Goal: Task Accomplishment & Management: Complete application form

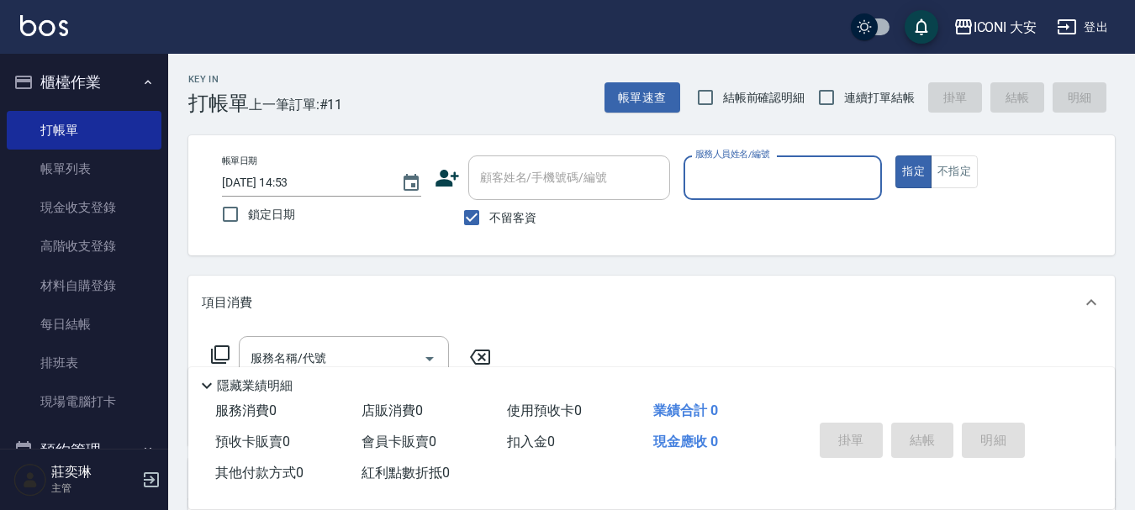
click at [712, 177] on input "服務人員姓名/編號" at bounding box center [783, 177] width 184 height 29
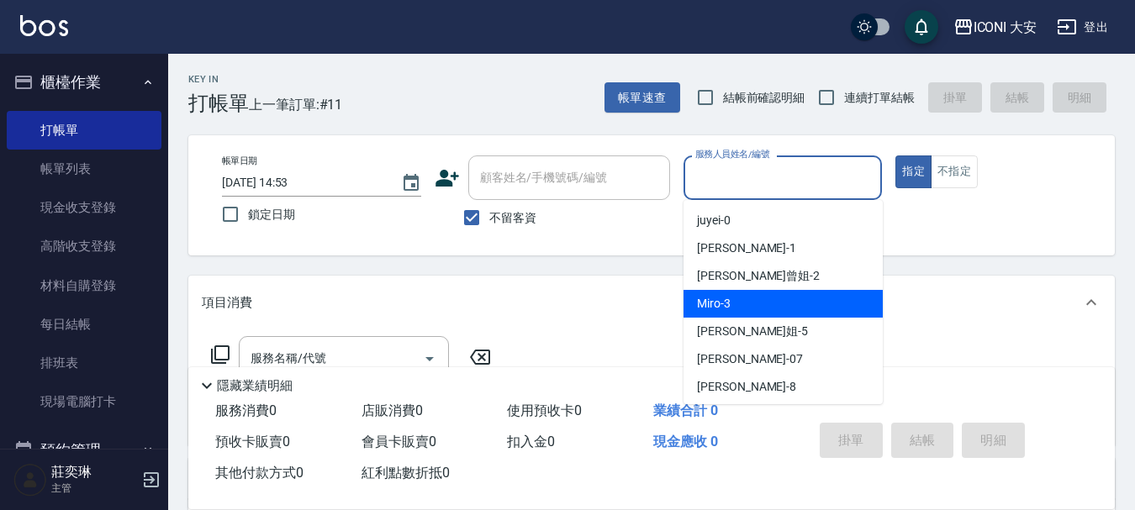
click at [717, 292] on div "Miro -3" at bounding box center [782, 304] width 199 height 28
type input "Miro-3"
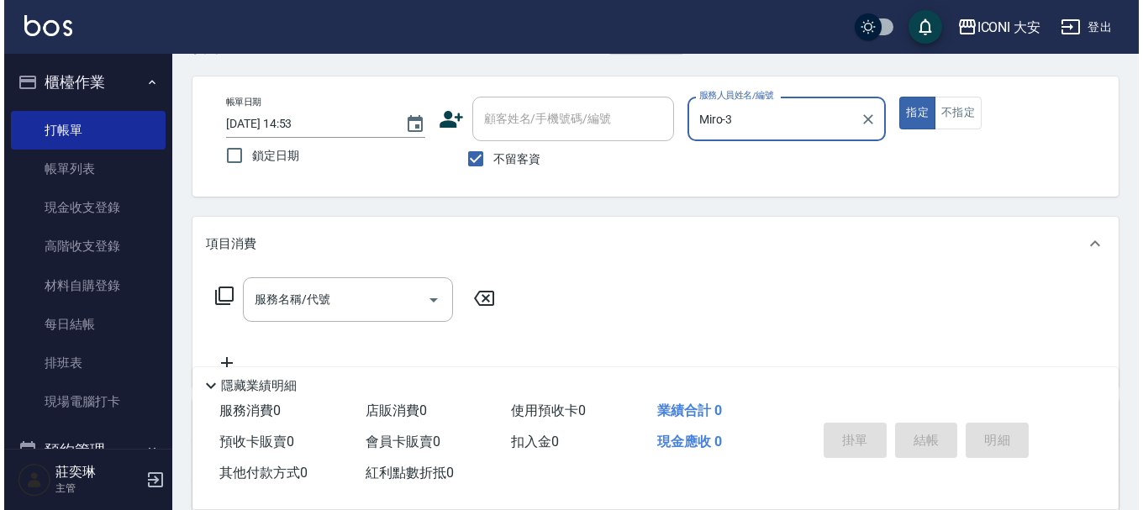
scroll to position [84, 0]
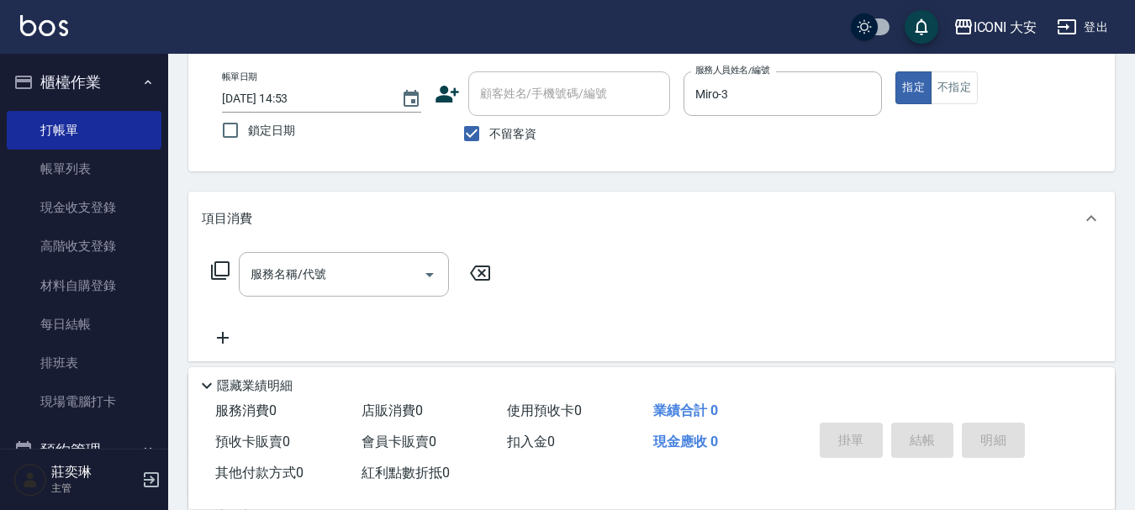
click at [229, 271] on icon at bounding box center [220, 270] width 18 height 18
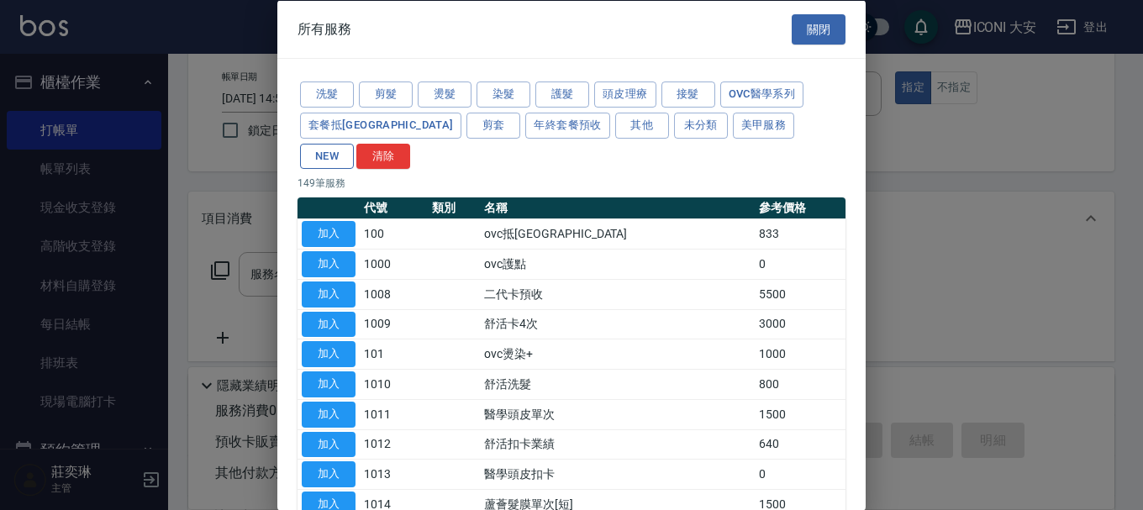
click at [354, 143] on button "NEW" at bounding box center [327, 156] width 54 height 26
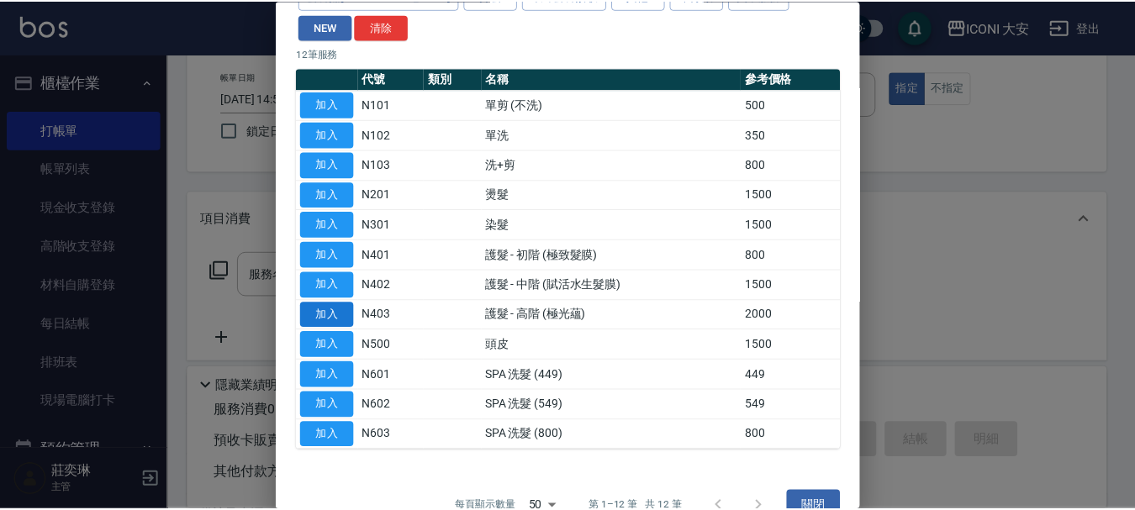
scroll to position [131, 0]
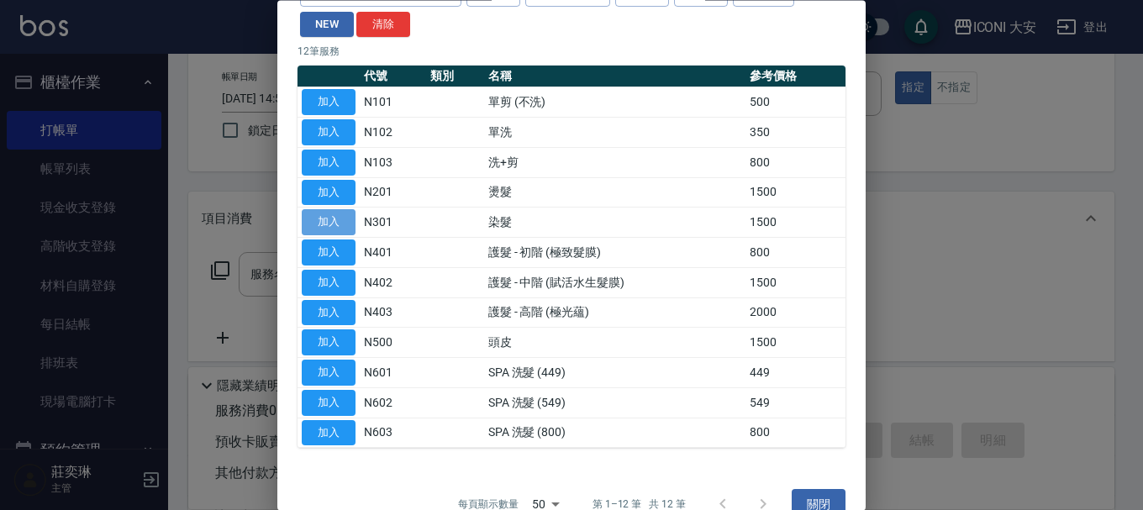
click at [348, 210] on button "加入" at bounding box center [329, 223] width 54 height 26
type input "染髮(N301)"
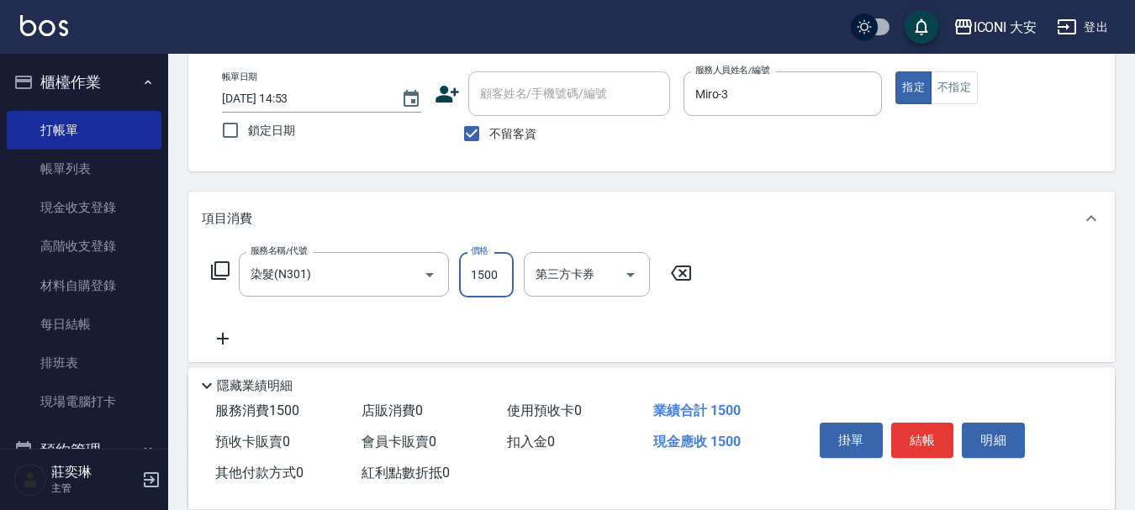
click at [497, 257] on input "1500" at bounding box center [486, 274] width 55 height 45
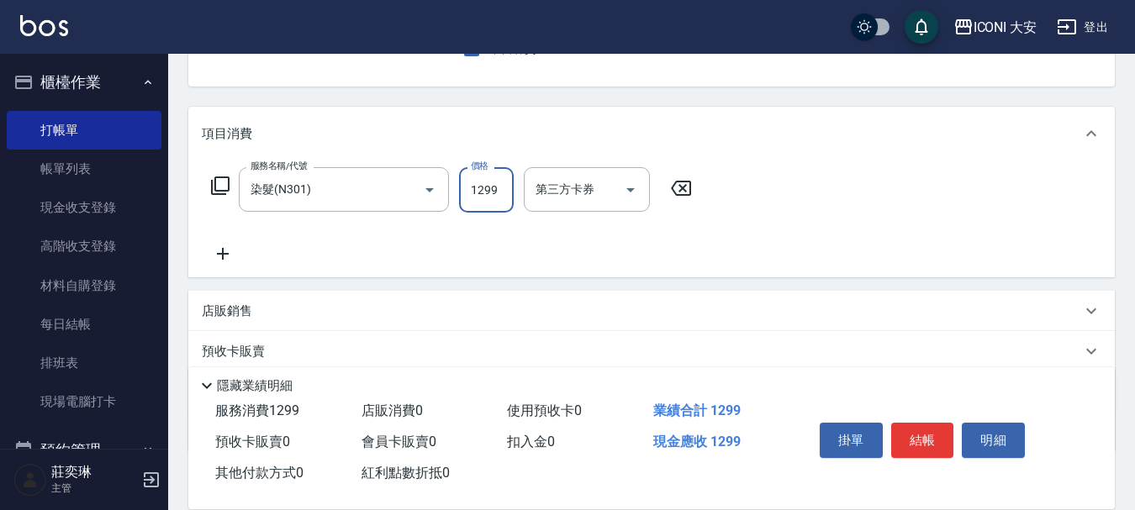
scroll to position [252, 0]
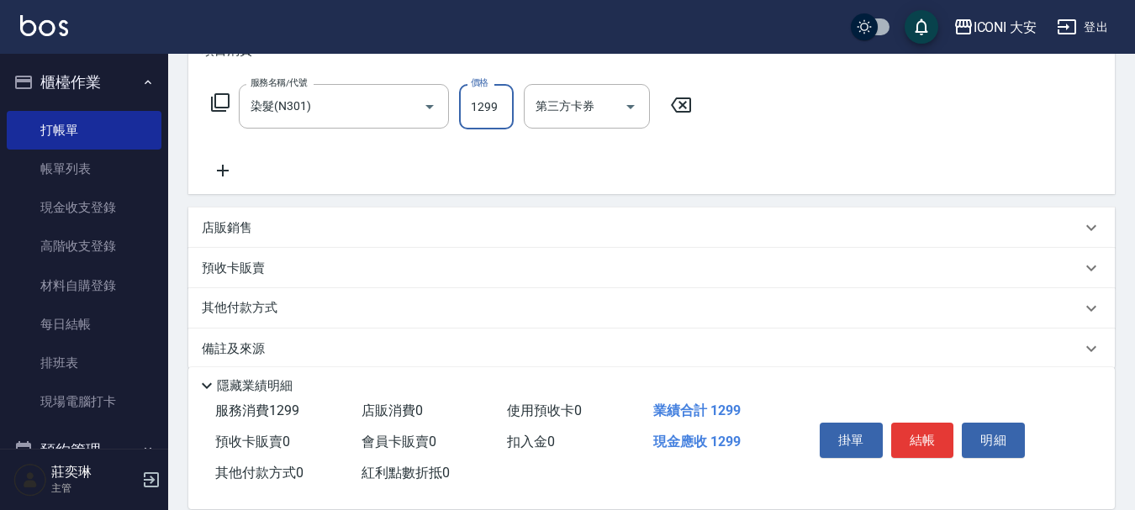
type input "1299"
click at [261, 303] on p "其他付款方式" at bounding box center [244, 308] width 84 height 18
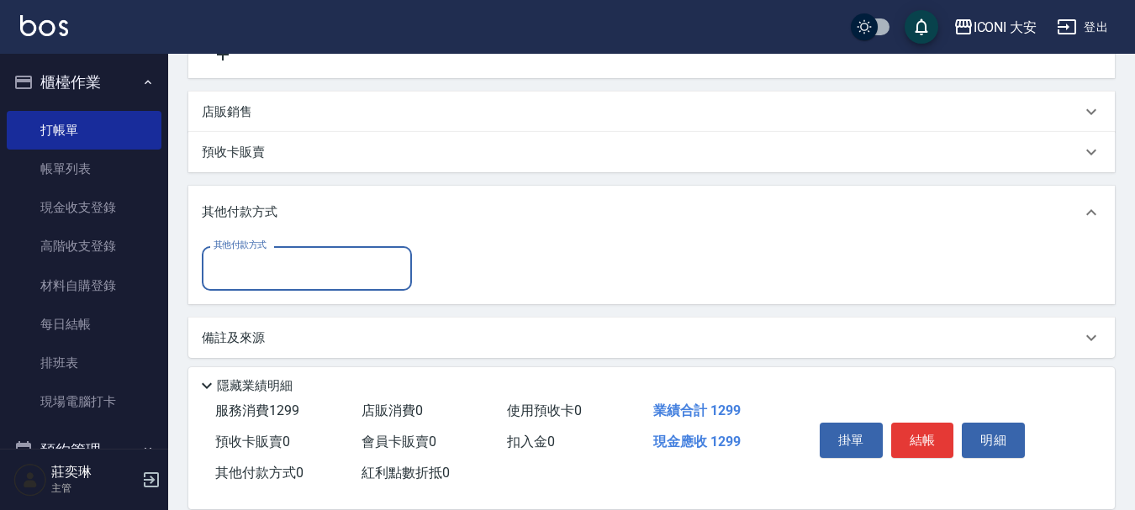
scroll to position [377, 0]
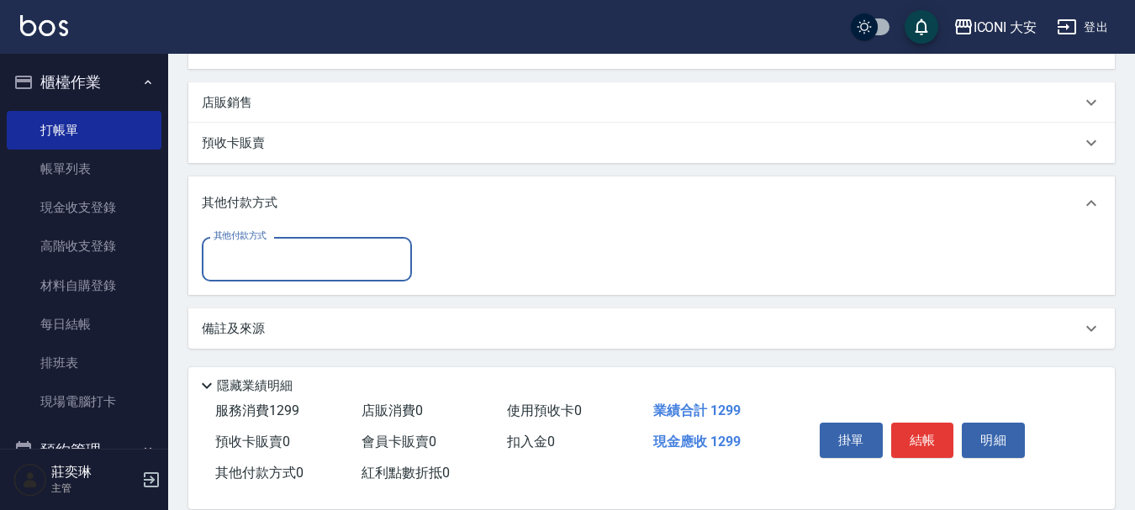
click at [314, 261] on input "其他付款方式" at bounding box center [306, 259] width 195 height 29
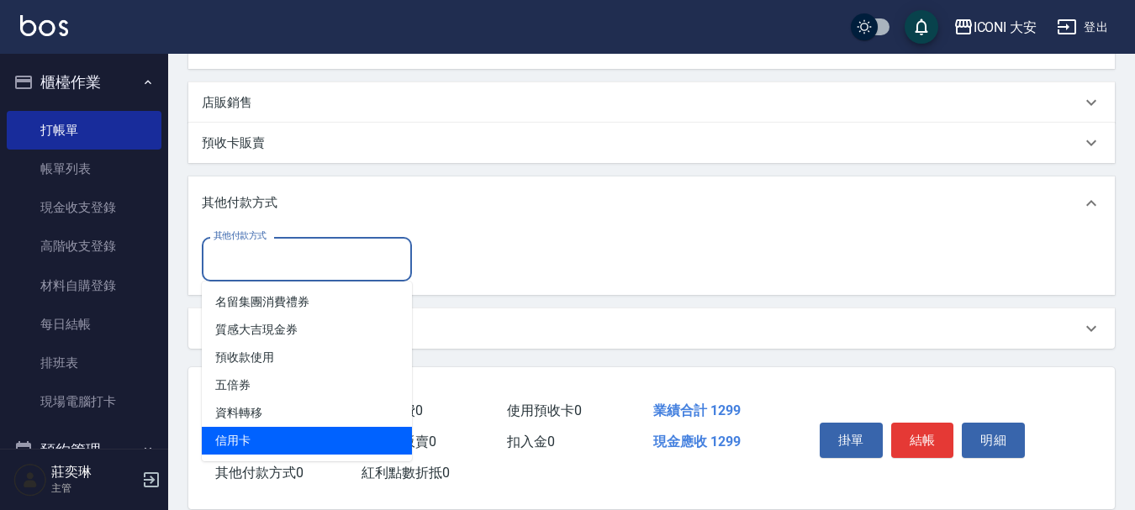
click at [330, 434] on span "信用卡" at bounding box center [307, 441] width 210 height 28
type input "信用卡"
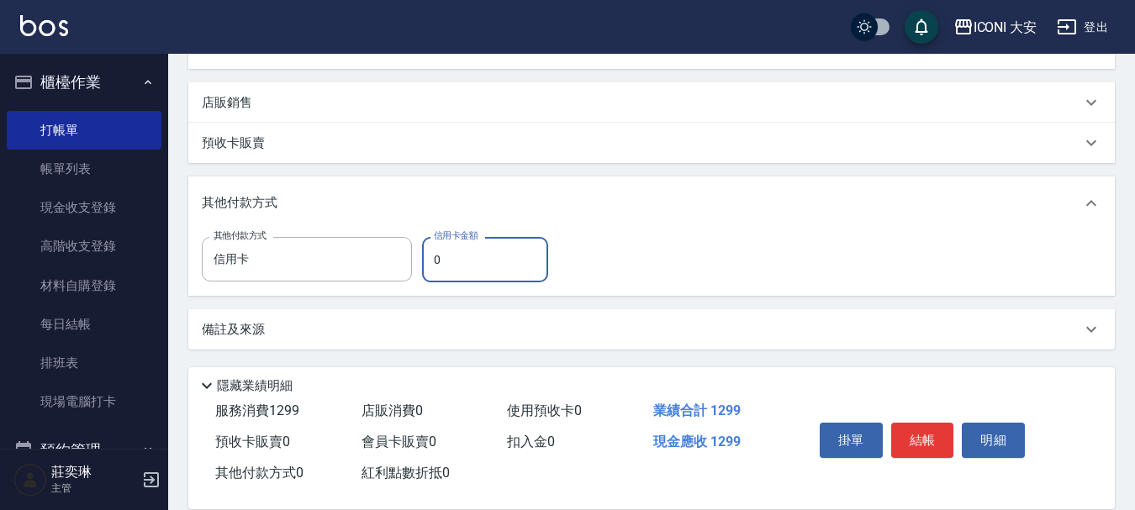
drag, startPoint x: 432, startPoint y: 267, endPoint x: 455, endPoint y: 263, distance: 23.1
click at [455, 263] on input "0" at bounding box center [485, 259] width 126 height 45
type input "1299"
click at [936, 425] on button "結帳" at bounding box center [922, 440] width 63 height 35
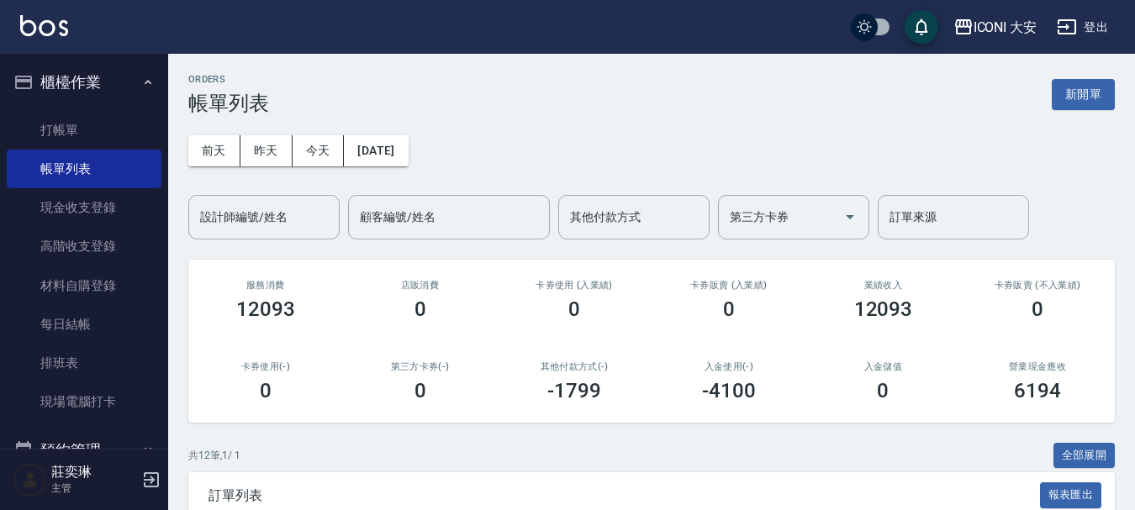
drag, startPoint x: 818, startPoint y: 246, endPoint x: 1142, endPoint y: 466, distance: 391.7
click at [77, 133] on link "打帳單" at bounding box center [84, 130] width 155 height 39
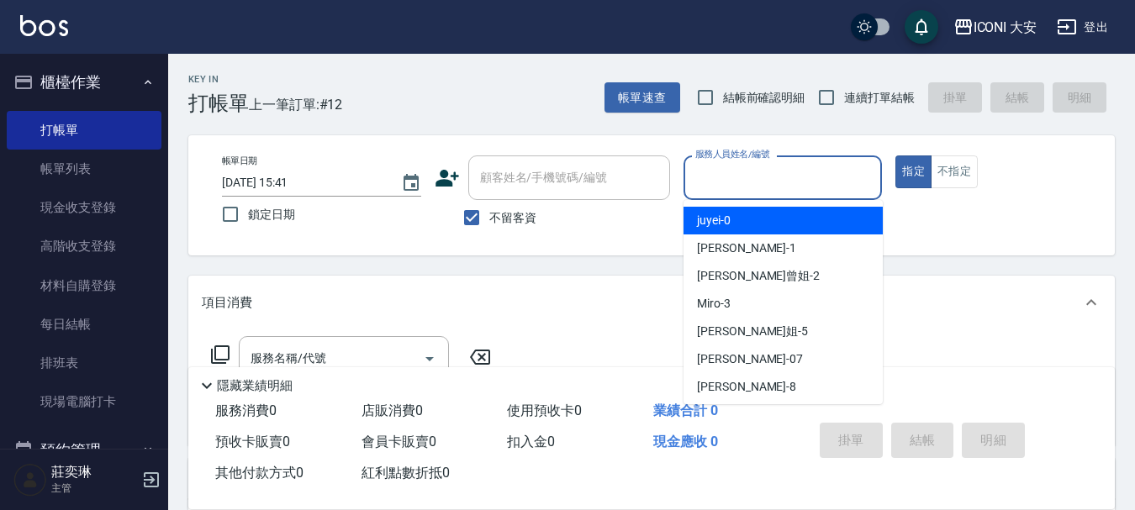
click at [771, 178] on input "服務人員姓名/編號" at bounding box center [783, 177] width 184 height 29
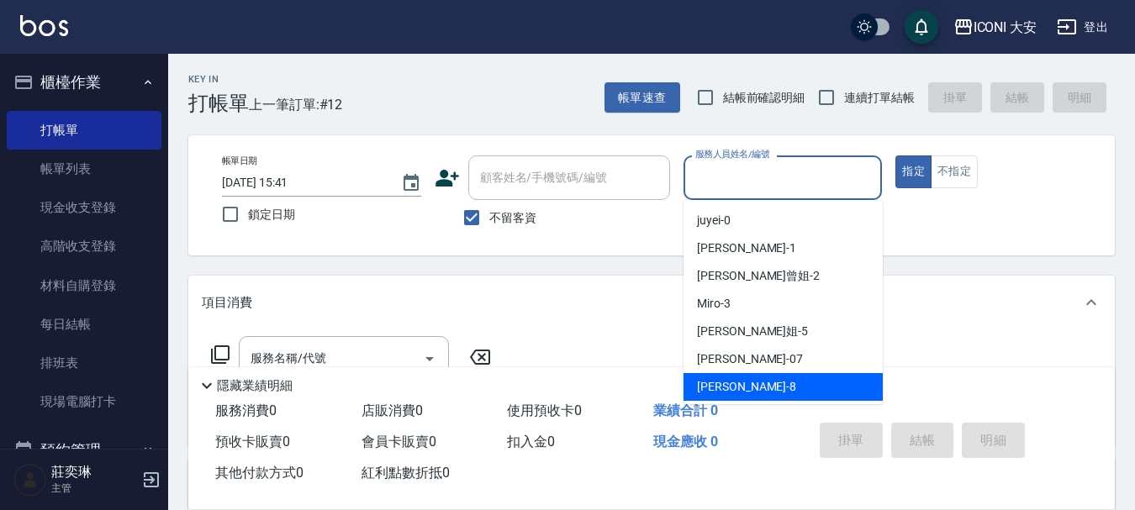
click at [715, 383] on span "Yulisa -8" at bounding box center [746, 387] width 99 height 18
type input "Yulisa-8"
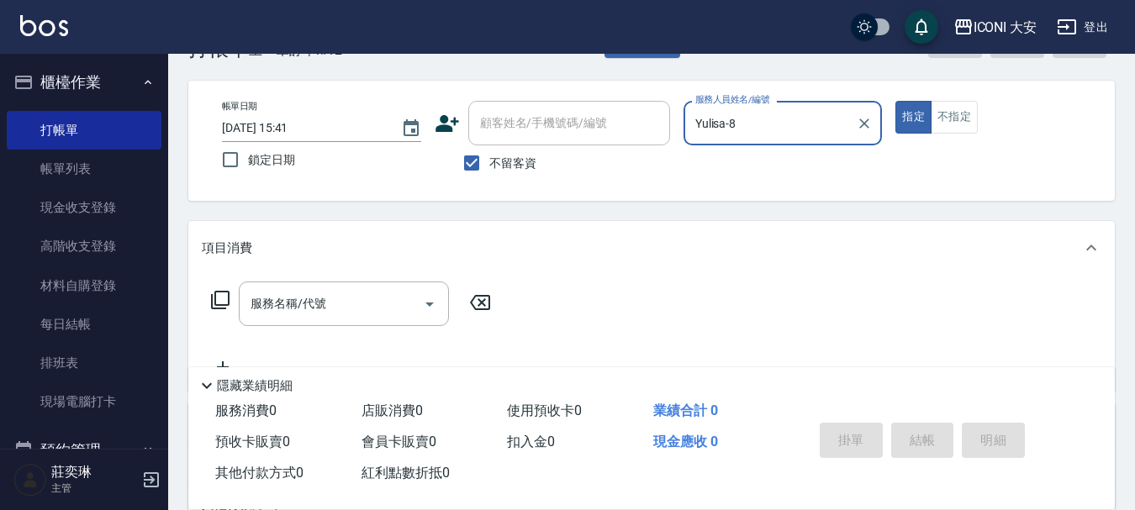
scroll to position [84, 0]
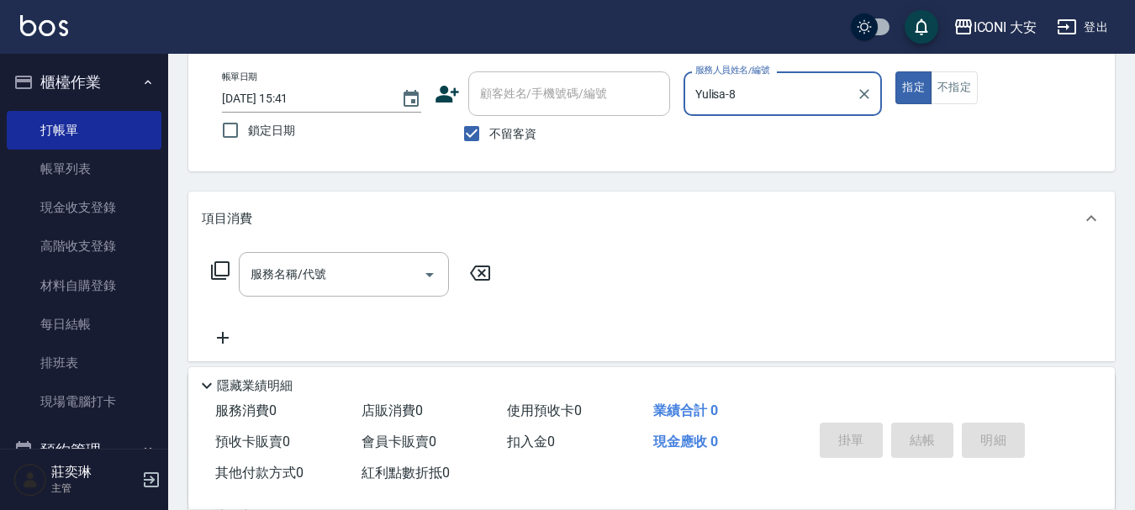
click at [220, 266] on icon at bounding box center [220, 271] width 20 height 20
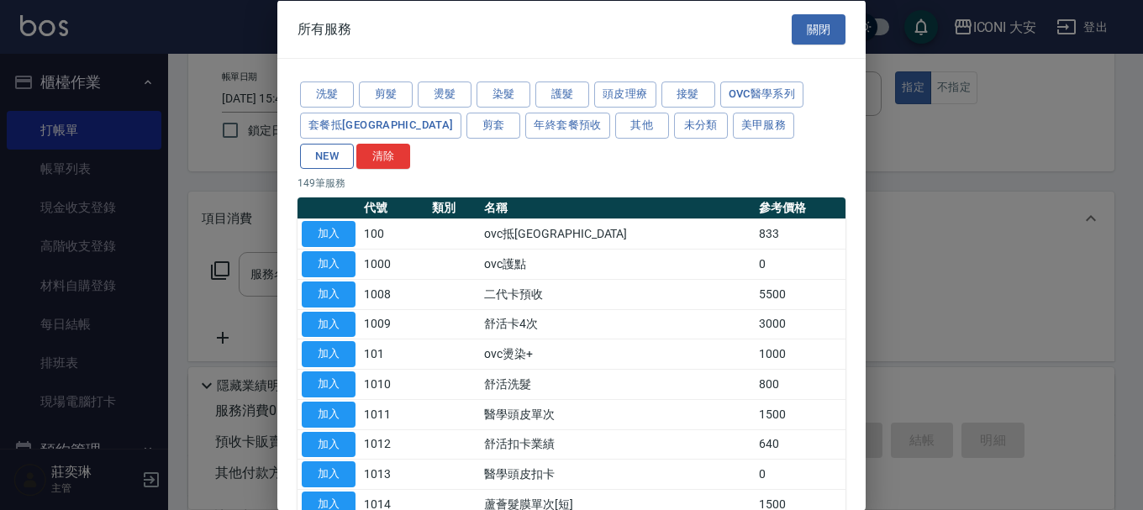
click at [354, 143] on button "NEW" at bounding box center [327, 156] width 54 height 26
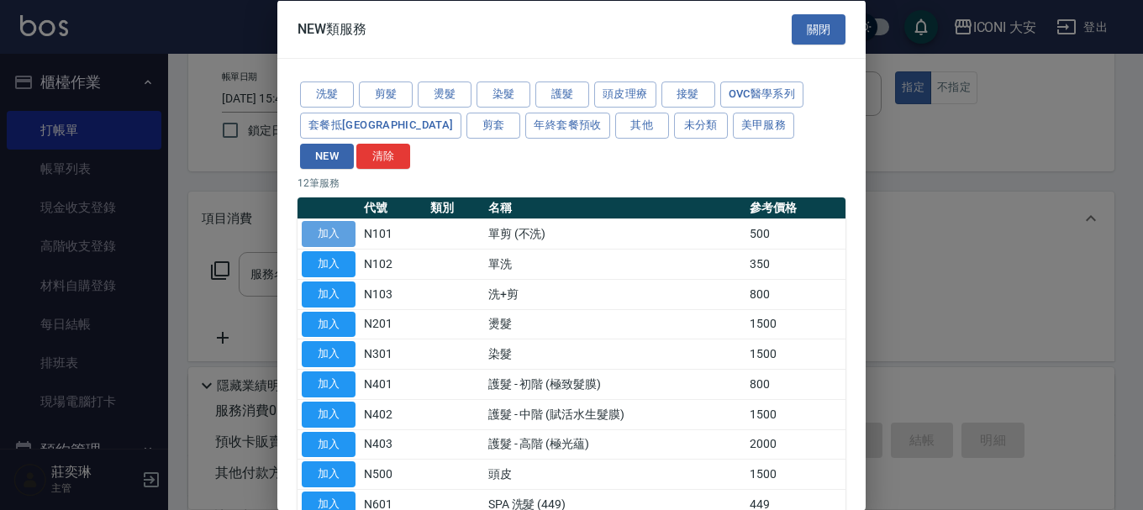
click at [349, 221] on button "加入" at bounding box center [329, 234] width 54 height 26
type input "單剪 (不洗)(N101)"
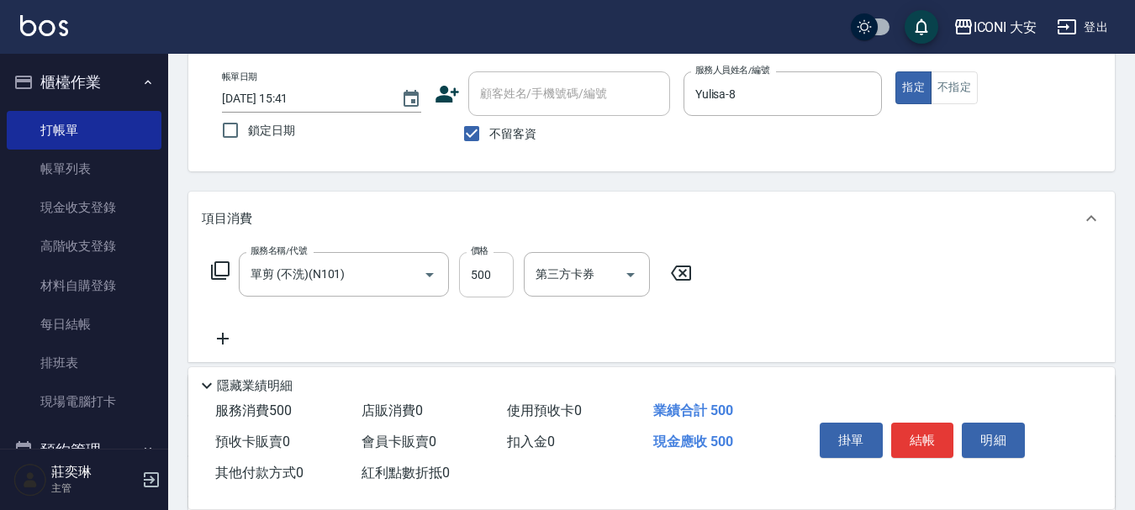
click at [486, 269] on input "500" at bounding box center [486, 274] width 55 height 45
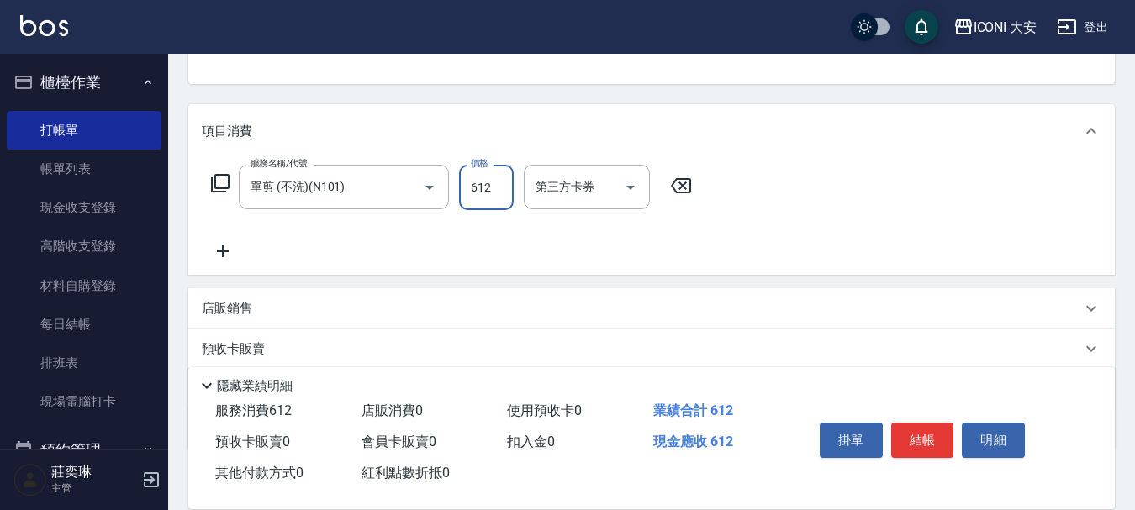
scroll to position [252, 0]
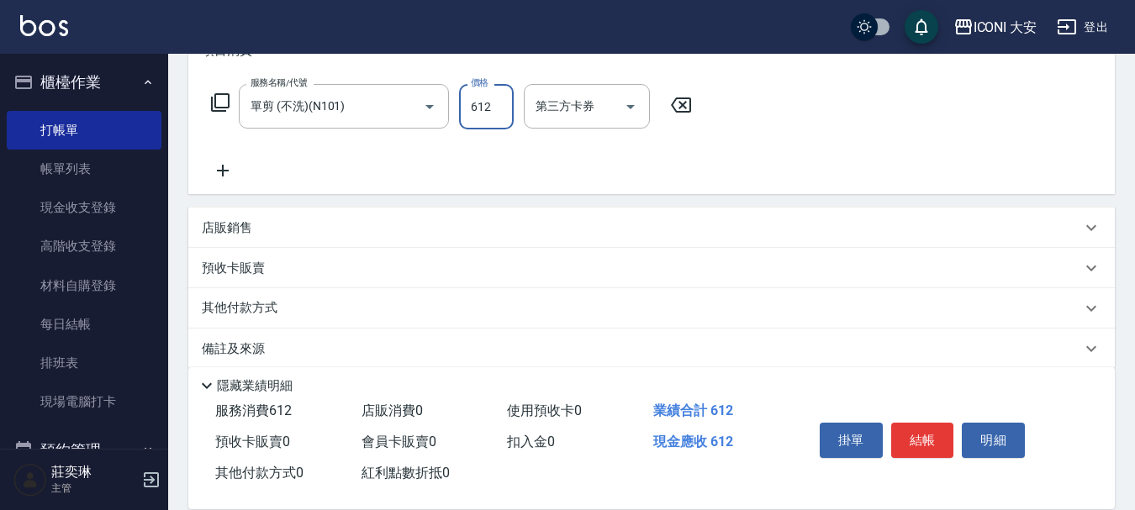
type input "612"
click at [264, 313] on p "其他付款方式" at bounding box center [244, 308] width 84 height 18
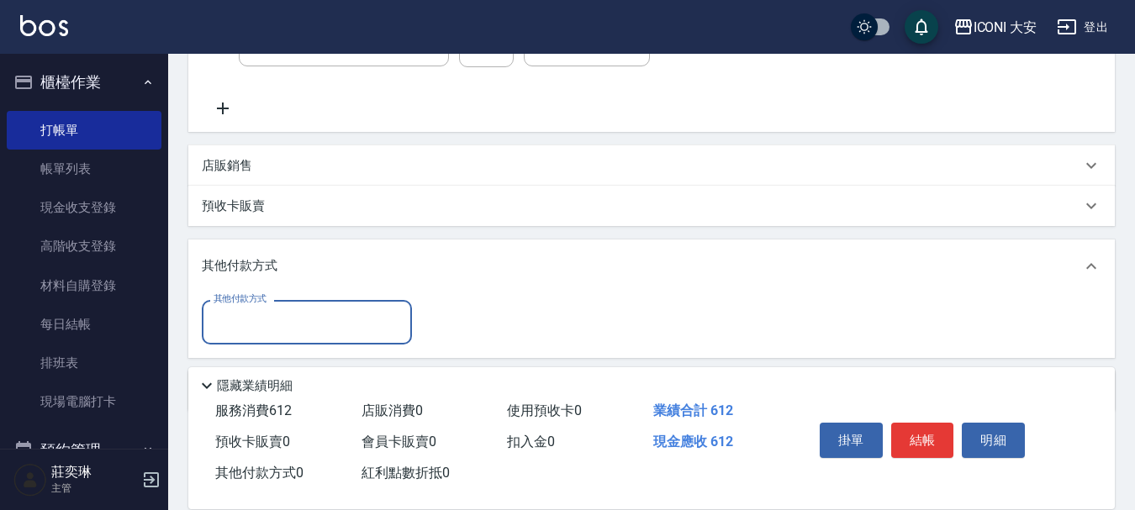
scroll to position [377, 0]
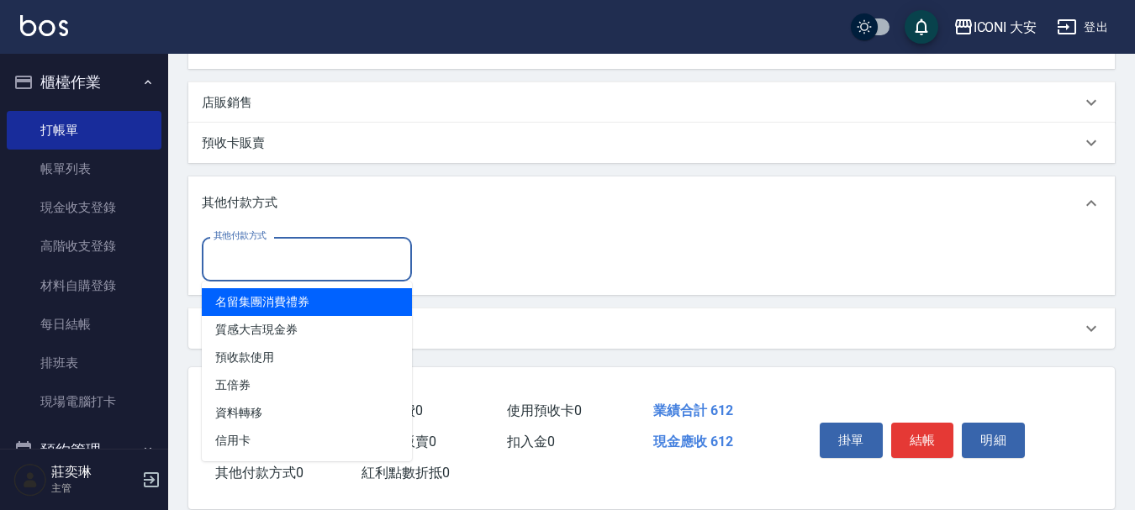
click at [279, 266] on input "其他付款方式" at bounding box center [306, 259] width 195 height 29
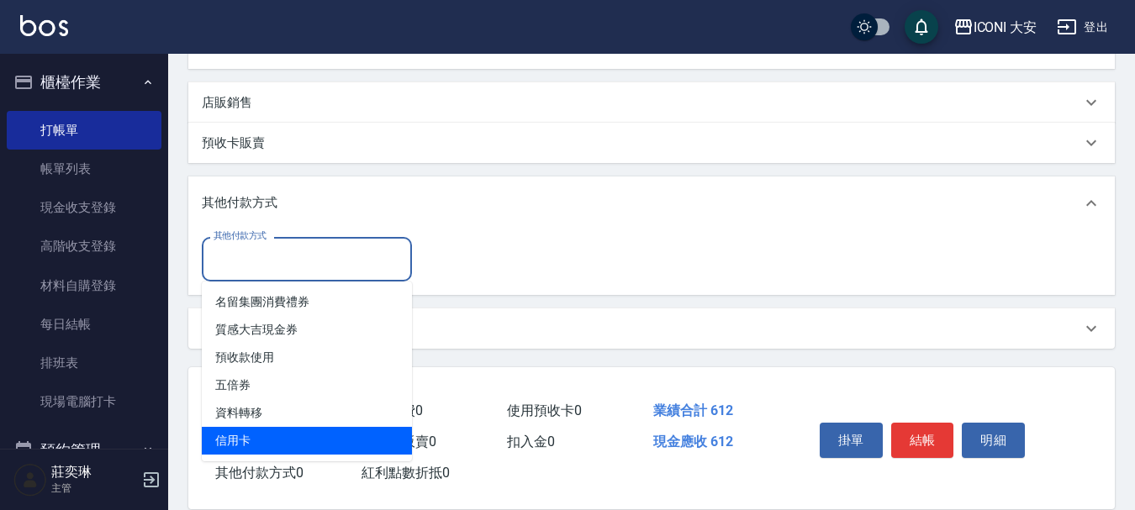
click at [231, 441] on span "信用卡" at bounding box center [307, 441] width 210 height 28
type input "信用卡"
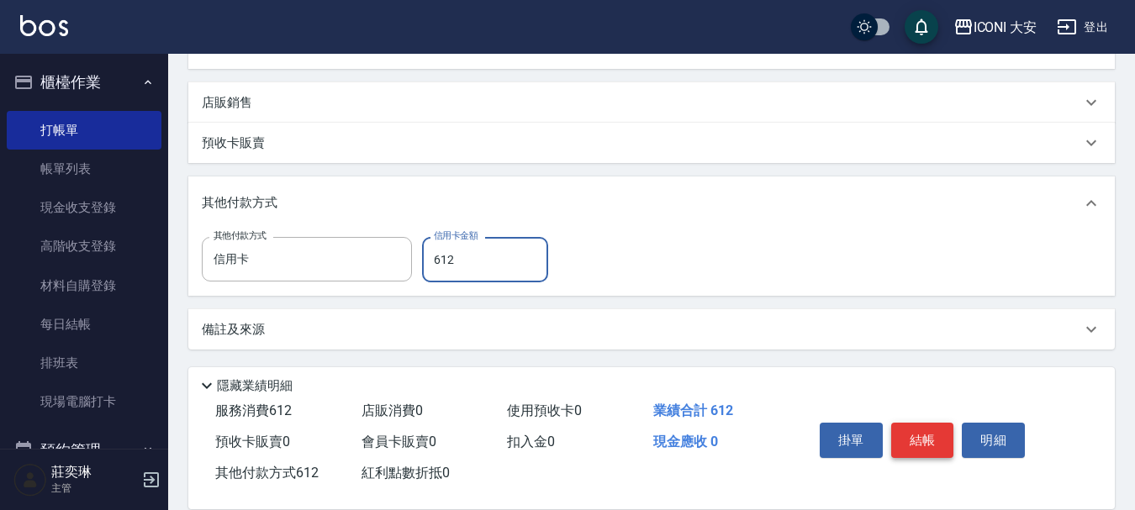
type input "612"
click at [931, 430] on button "結帳" at bounding box center [922, 440] width 63 height 35
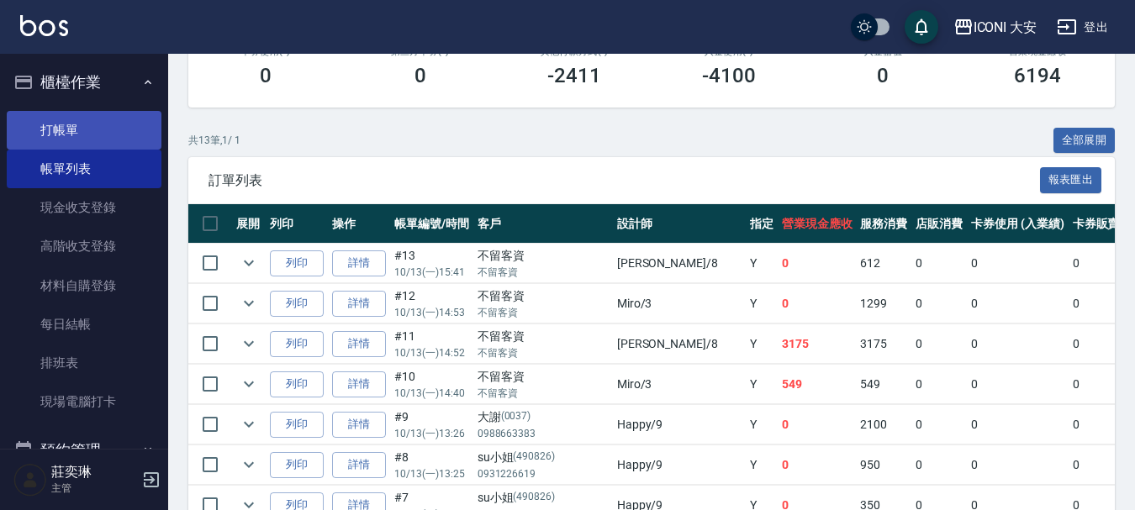
click at [37, 129] on link "打帳單" at bounding box center [84, 130] width 155 height 39
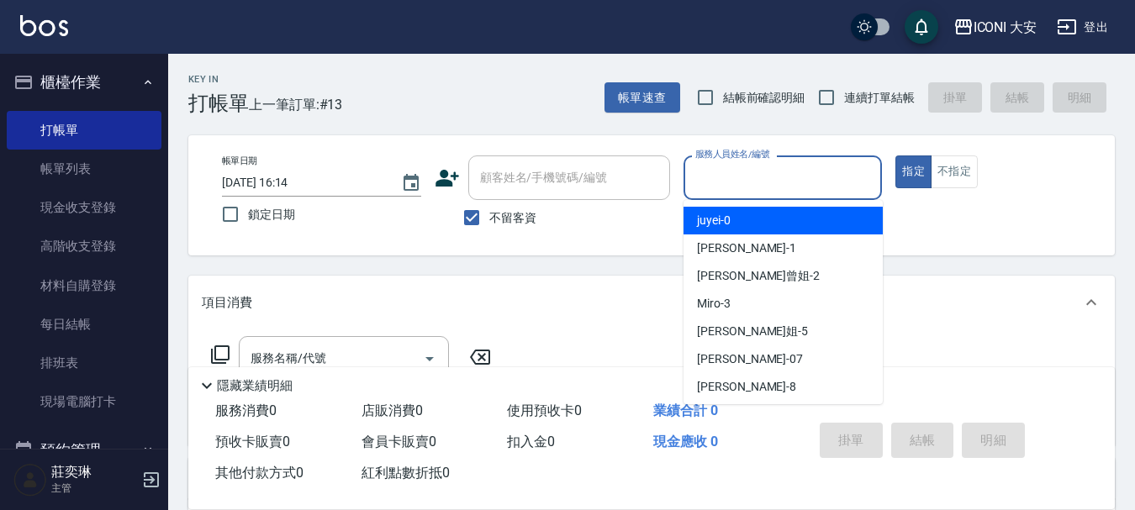
click at [724, 185] on input "服務人員姓名/編號" at bounding box center [783, 177] width 184 height 29
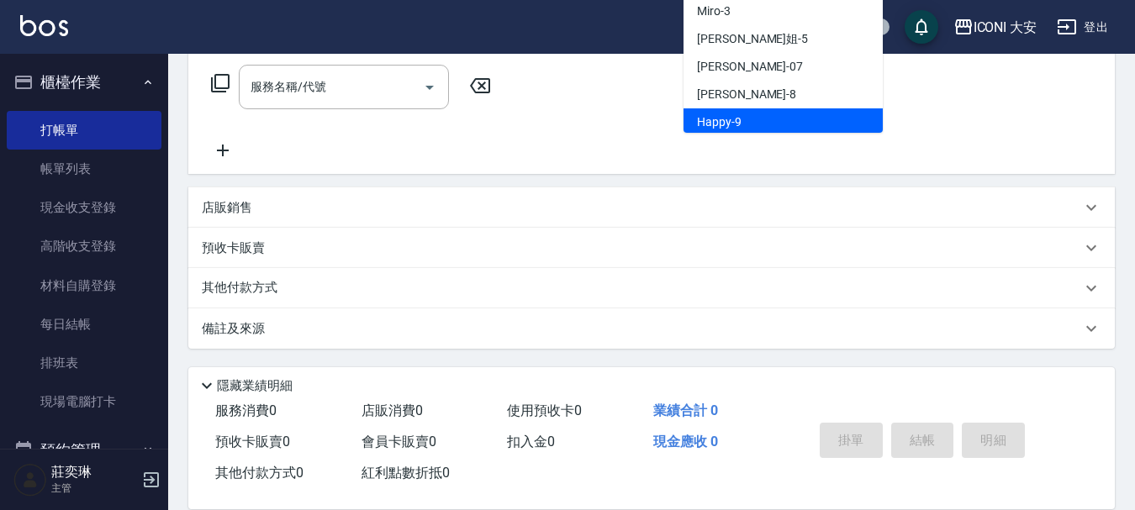
scroll to position [31, 0]
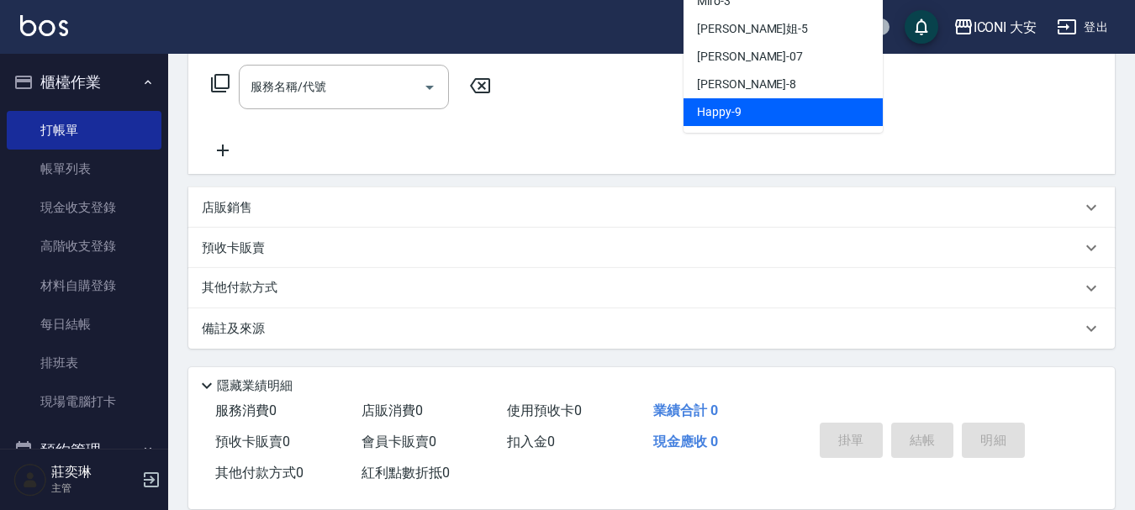
click at [719, 116] on span "Happy -9" at bounding box center [719, 112] width 45 height 18
type input "Happy-9"
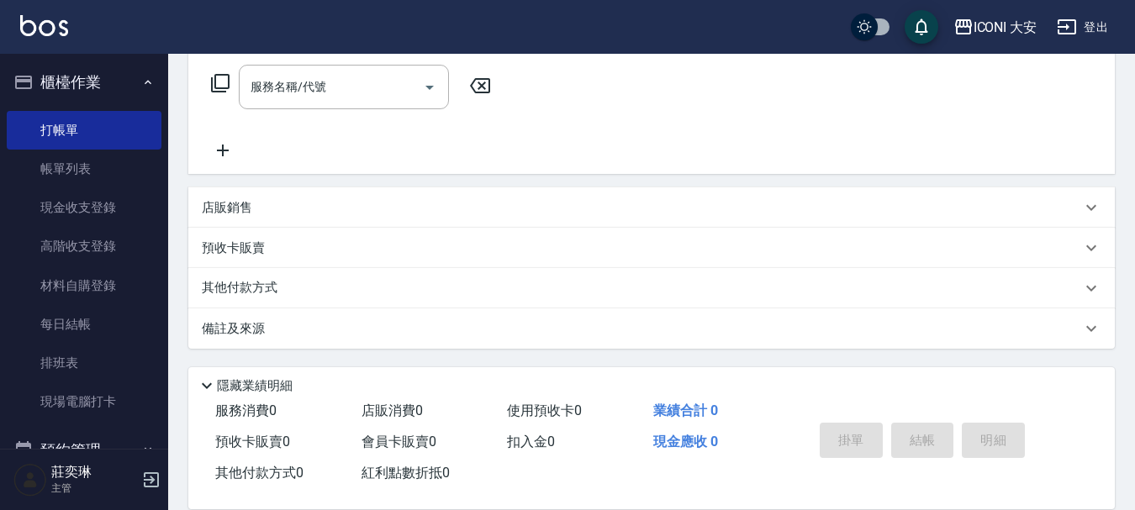
click at [219, 73] on icon at bounding box center [220, 83] width 20 height 20
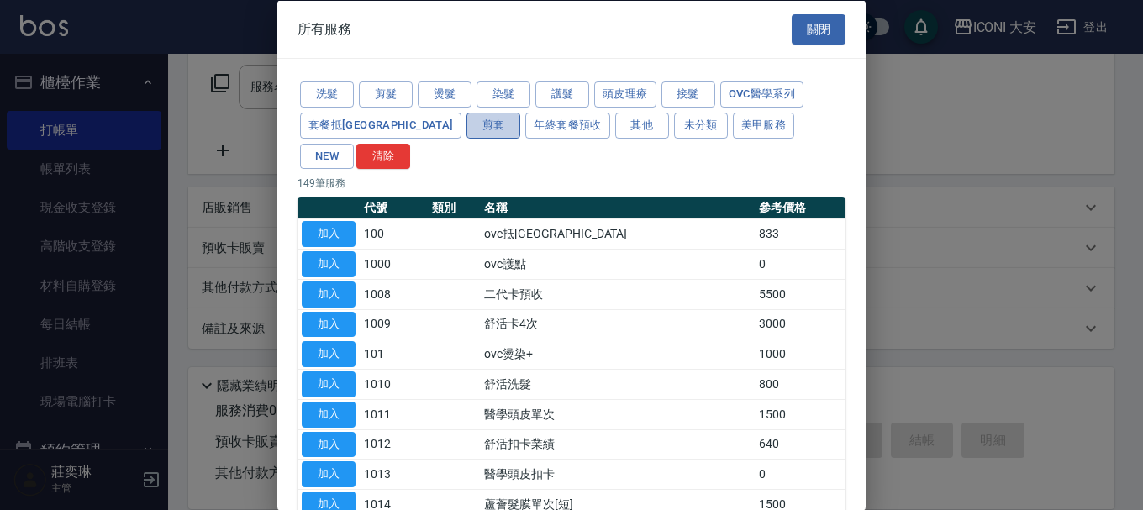
click at [467, 117] on button "剪套" at bounding box center [494, 125] width 54 height 26
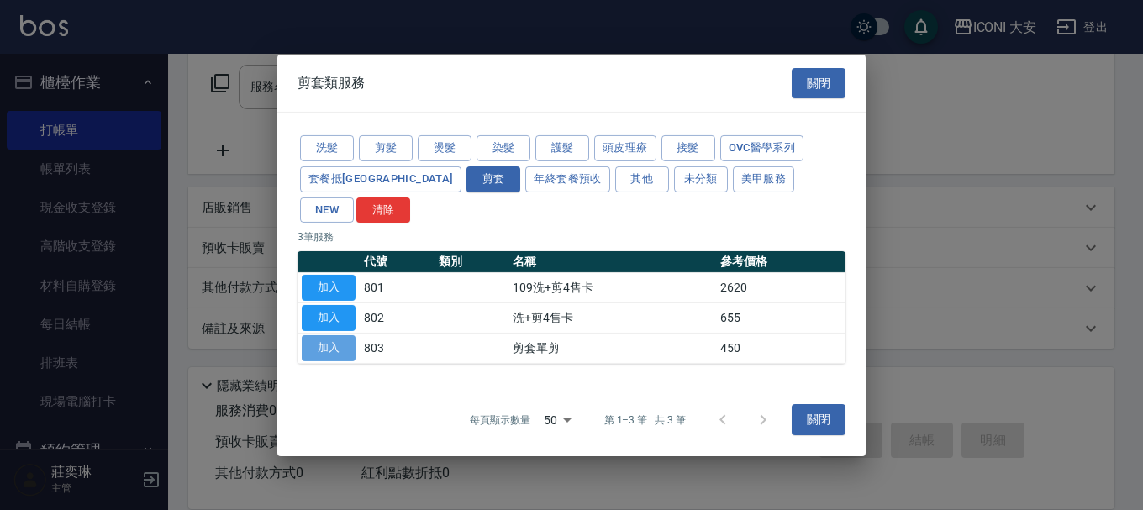
click at [327, 335] on button "加入" at bounding box center [329, 348] width 54 height 26
type input "剪套單剪(803)"
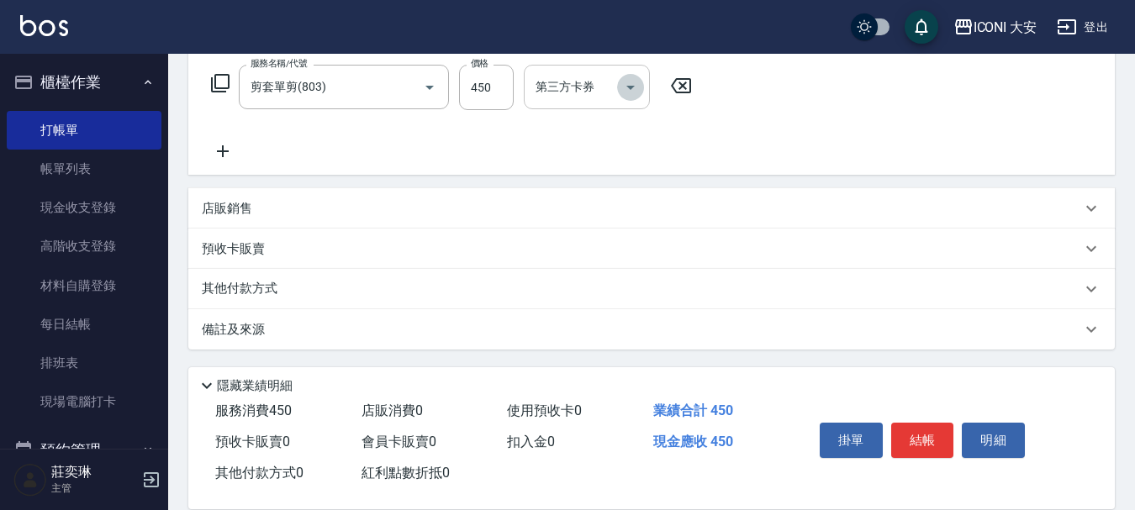
click at [628, 86] on icon "Open" at bounding box center [630, 88] width 8 height 4
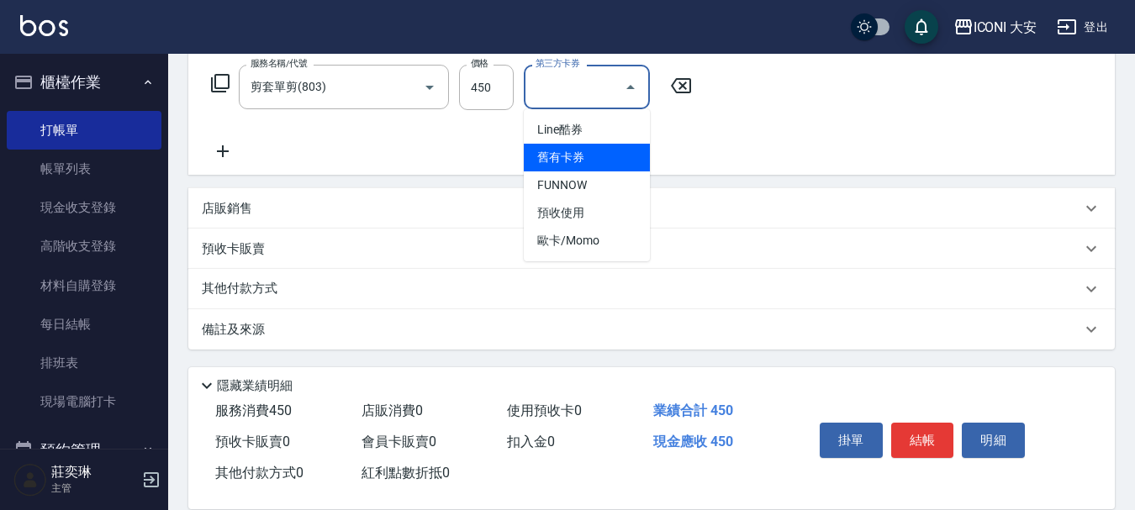
click at [572, 165] on span "舊有卡券" at bounding box center [587, 158] width 126 height 28
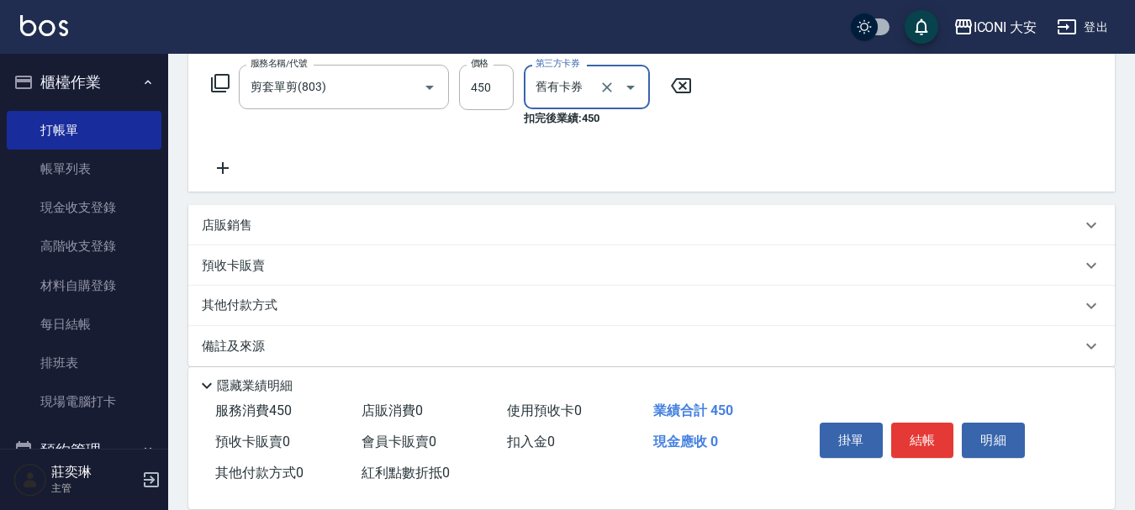
type input "舊有卡券"
click at [905, 436] on button "結帳" at bounding box center [922, 440] width 63 height 35
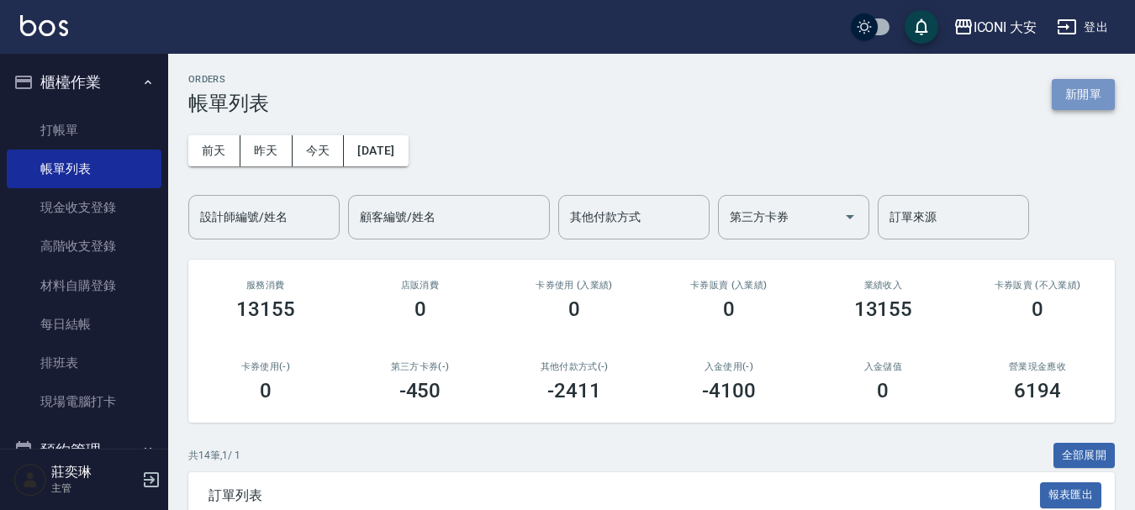
click at [1074, 98] on button "新開單" at bounding box center [1083, 94] width 63 height 31
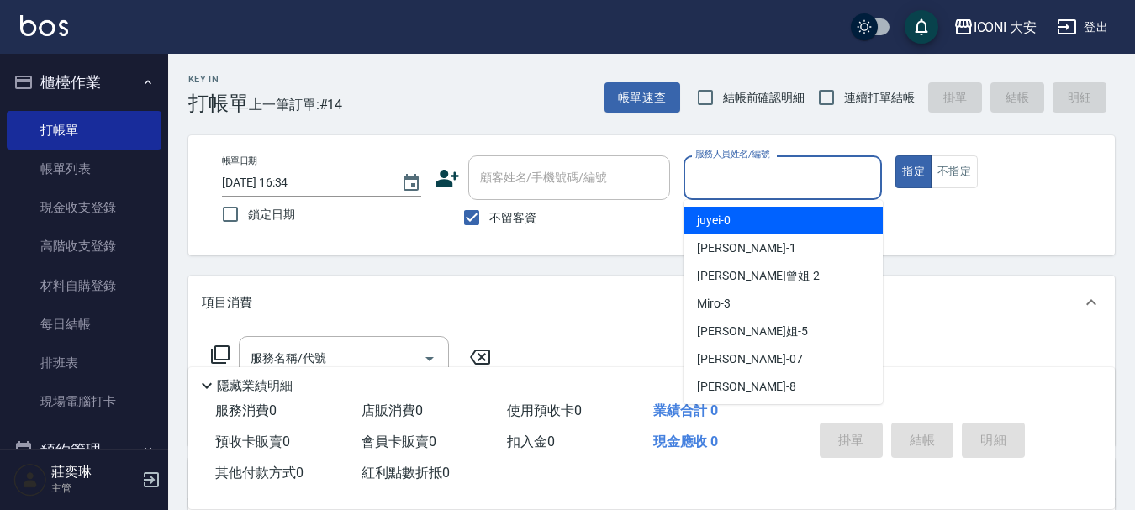
click at [799, 176] on input "服務人員姓名/編號" at bounding box center [783, 177] width 184 height 29
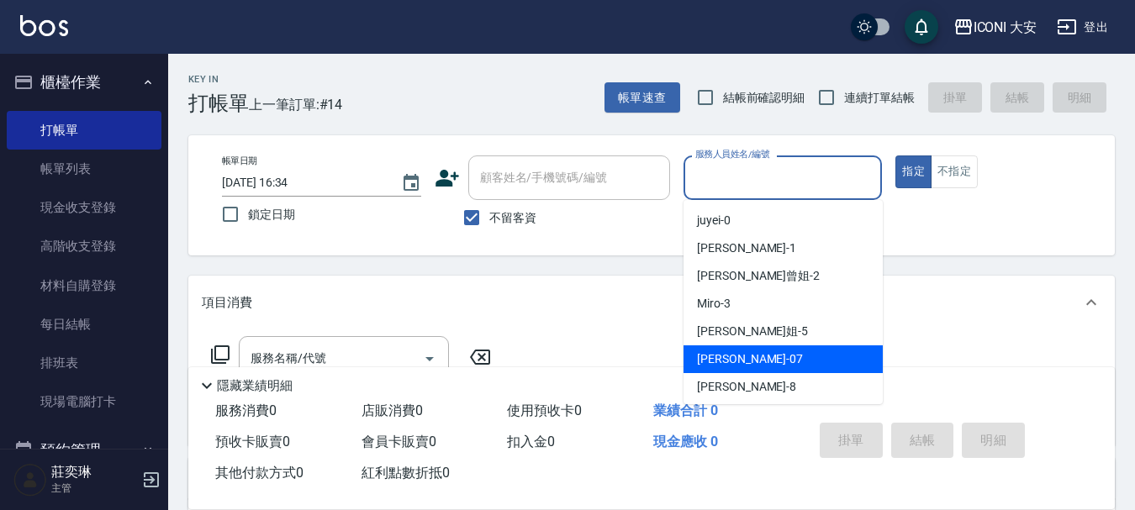
click at [725, 349] on div "[PERSON_NAME] -07" at bounding box center [782, 359] width 199 height 28
type input "[PERSON_NAME]-07"
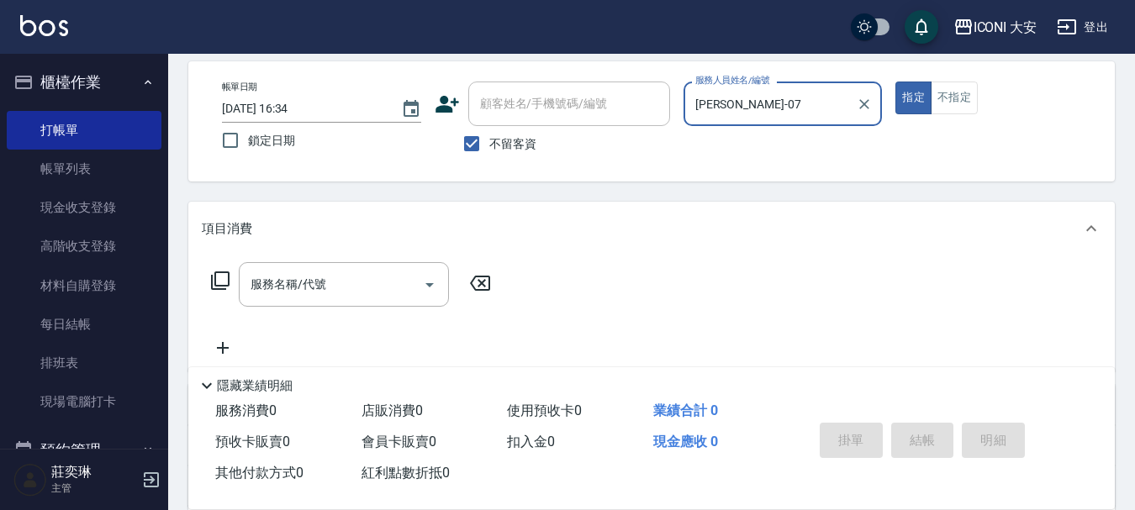
scroll to position [168, 0]
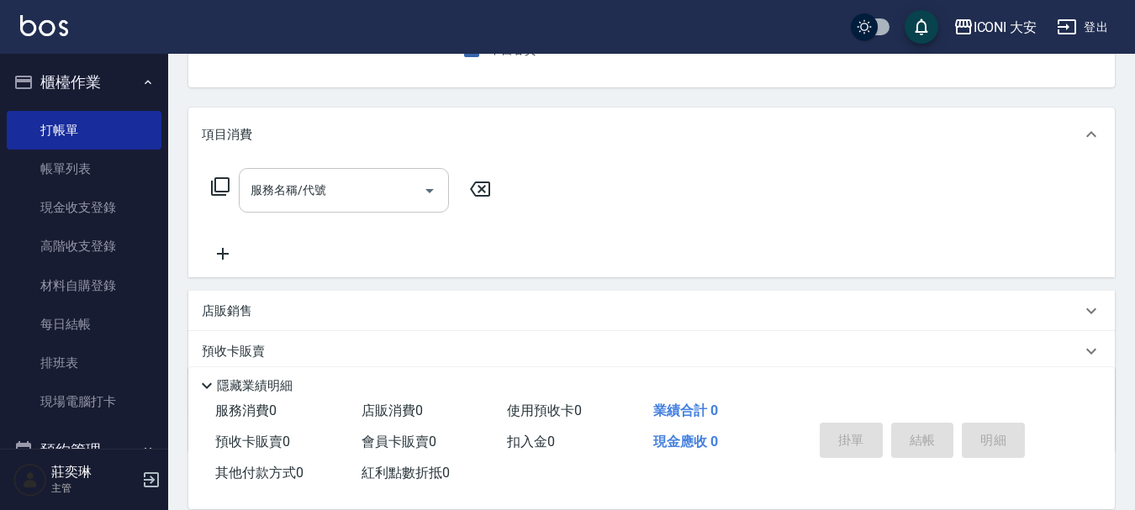
click at [269, 184] on div "服務名稱/代號 服務名稱/代號" at bounding box center [344, 190] width 210 height 45
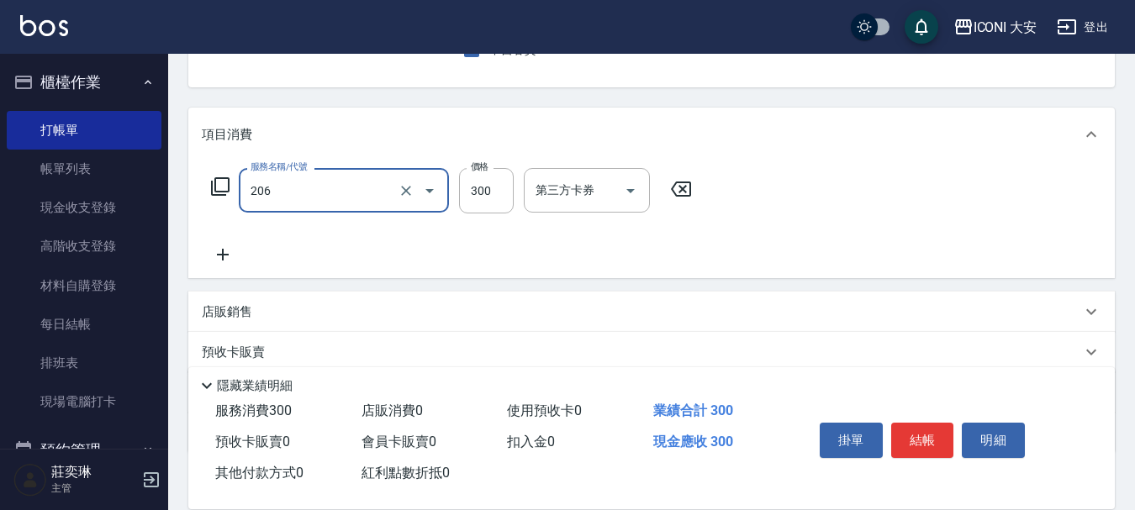
type input "洗髮(206)"
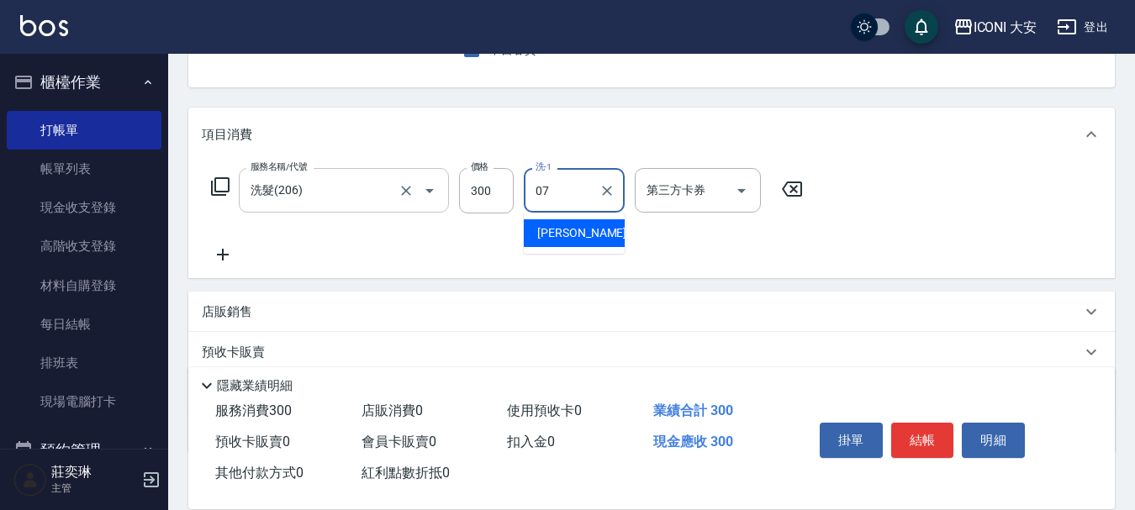
type input "[PERSON_NAME]-07"
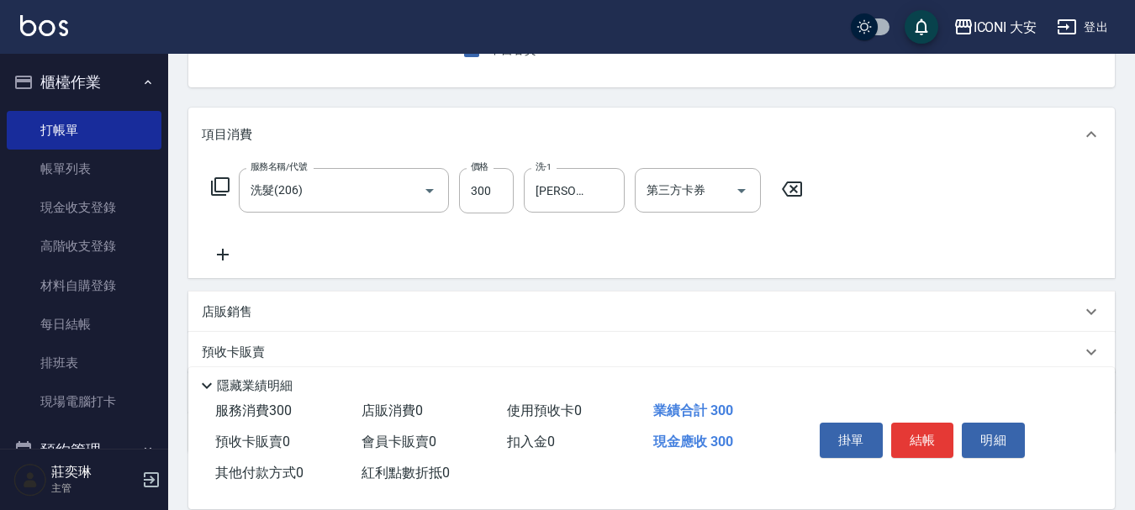
click at [224, 250] on icon at bounding box center [223, 255] width 12 height 12
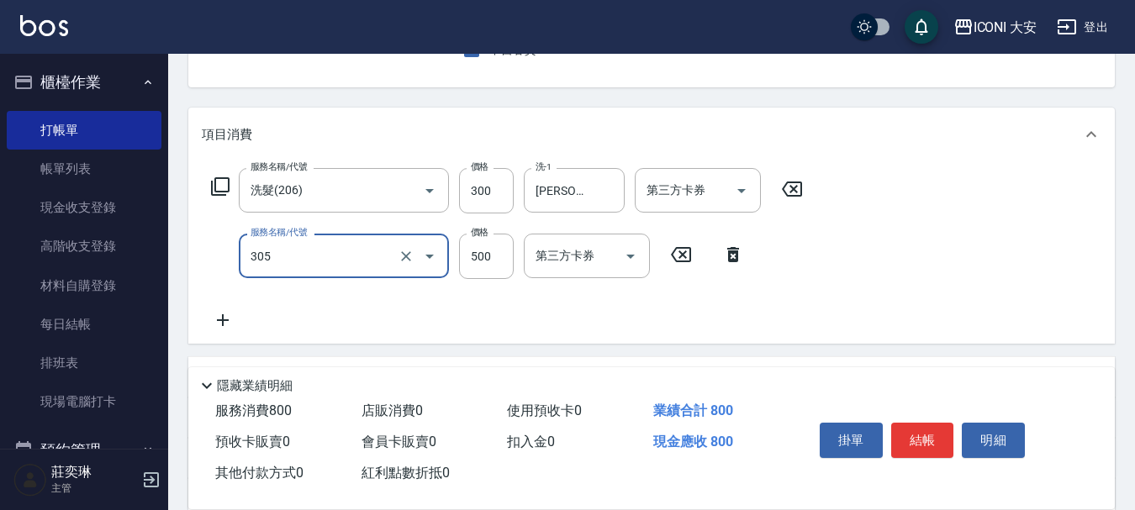
type input "剪髮(305)"
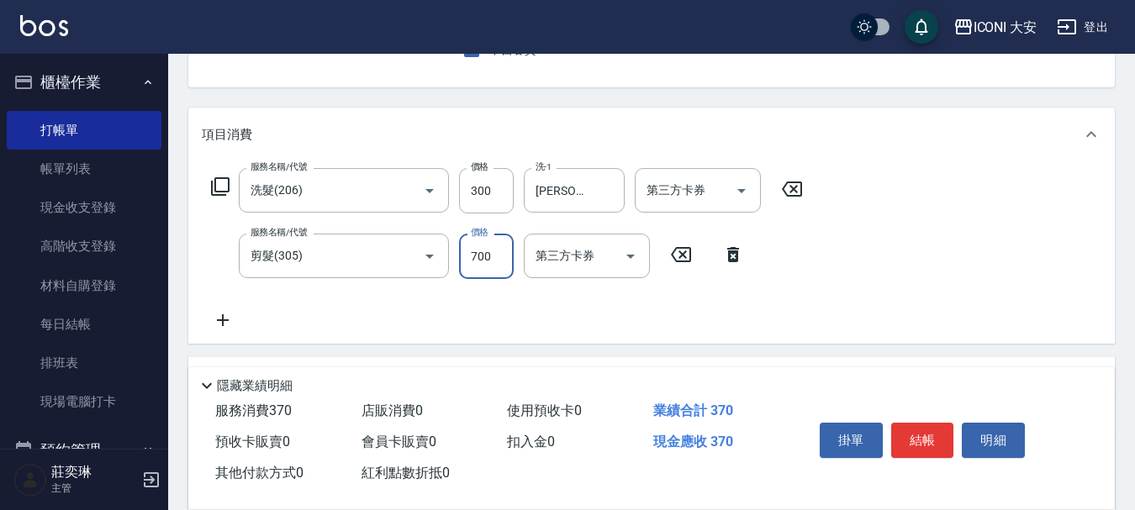
type input "700"
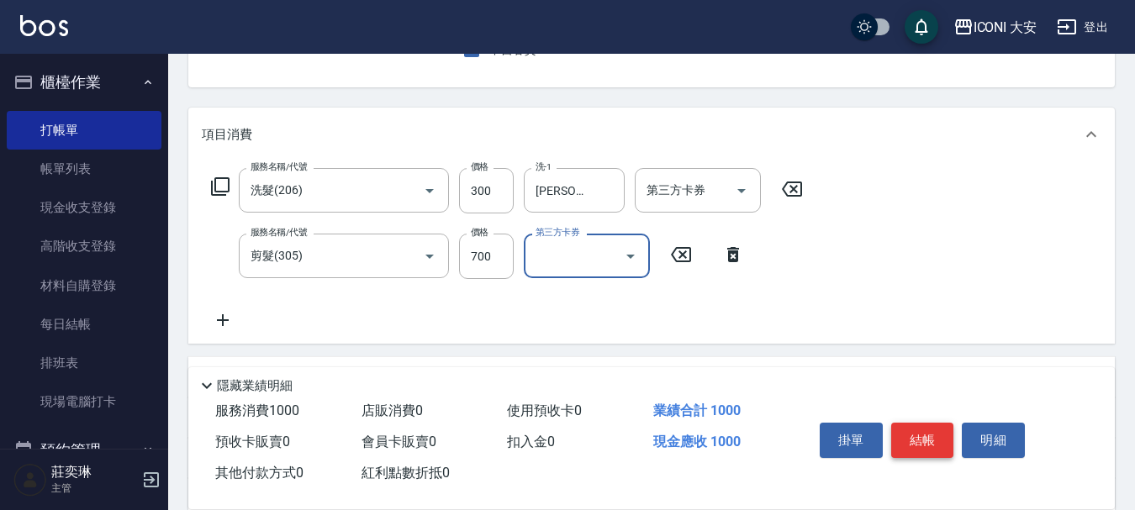
click at [929, 431] on button "結帳" at bounding box center [922, 440] width 63 height 35
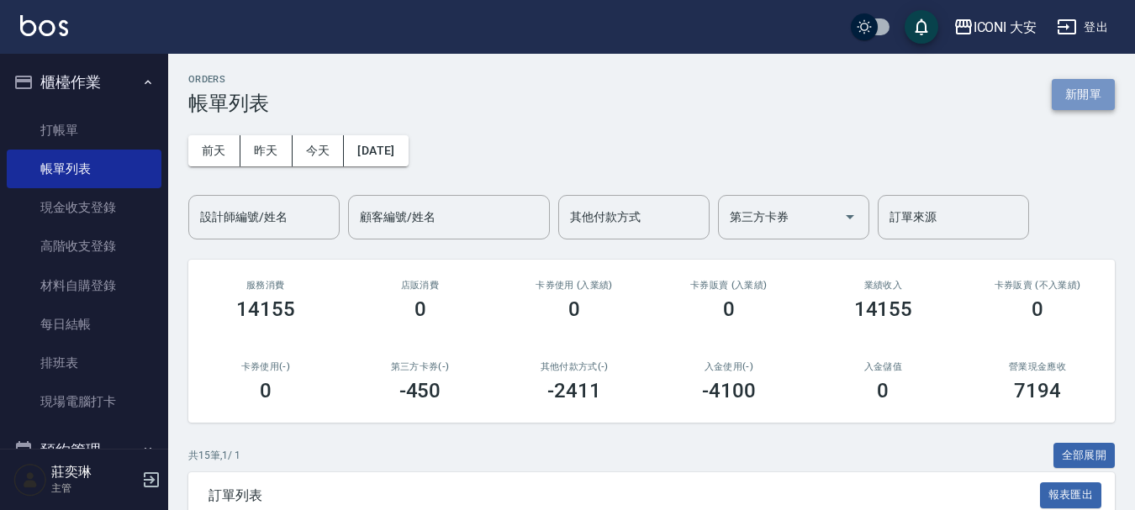
click at [1084, 97] on button "新開單" at bounding box center [1083, 94] width 63 height 31
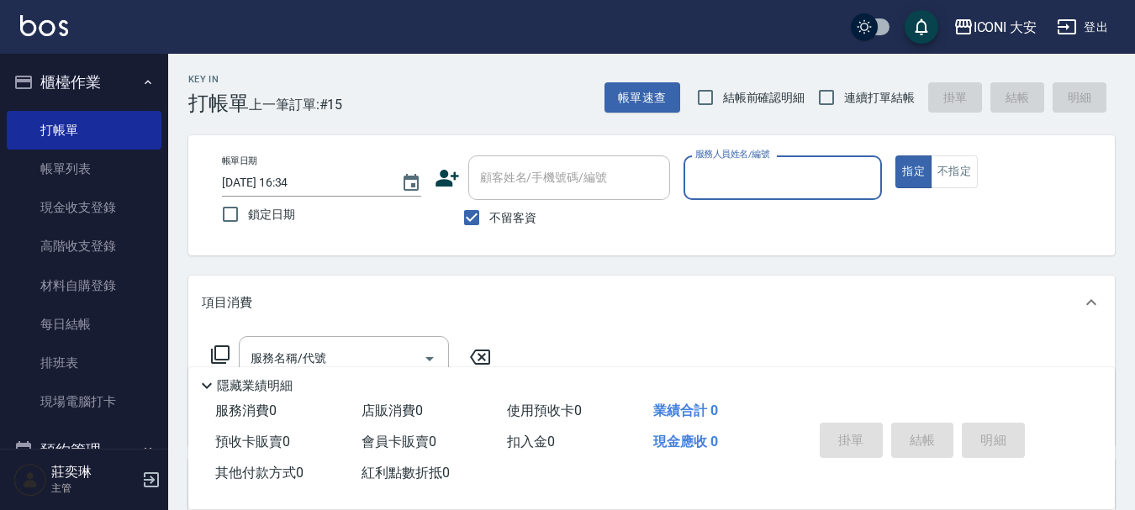
click at [721, 188] on input "服務人員姓名/編號" at bounding box center [783, 177] width 184 height 29
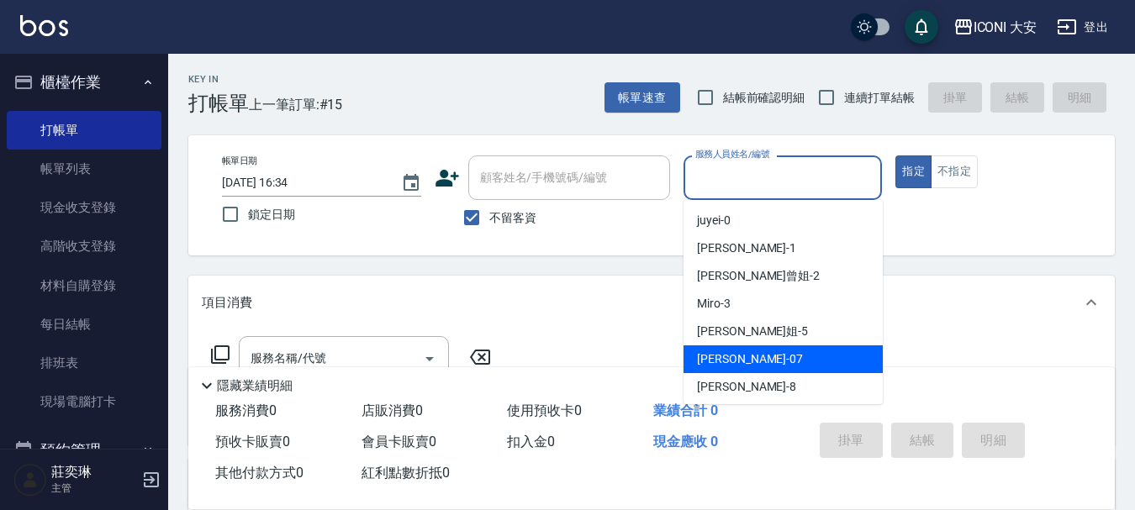
click at [730, 360] on span "[PERSON_NAME] -07" at bounding box center [750, 360] width 106 height 18
type input "[PERSON_NAME]-07"
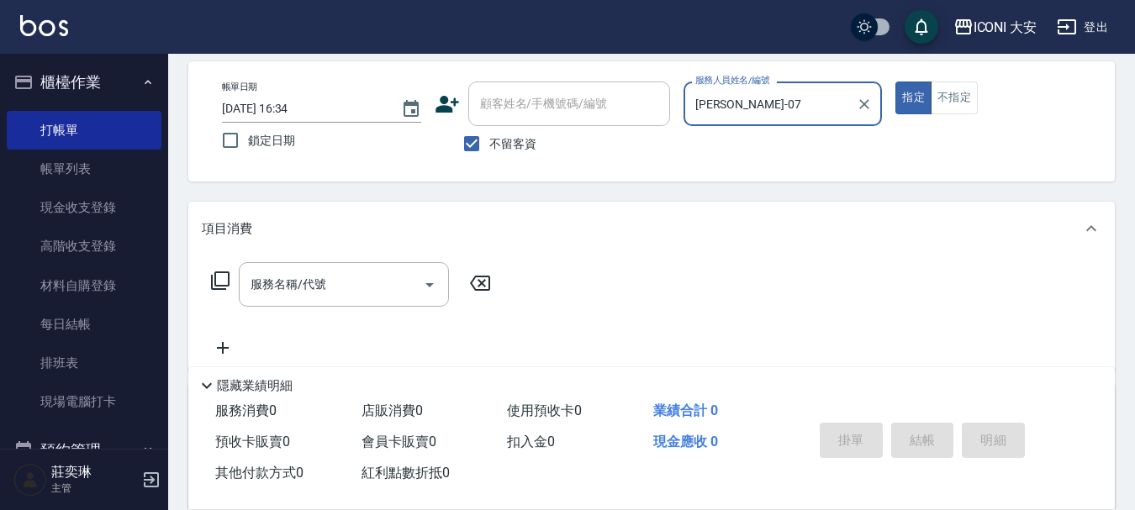
scroll to position [168, 0]
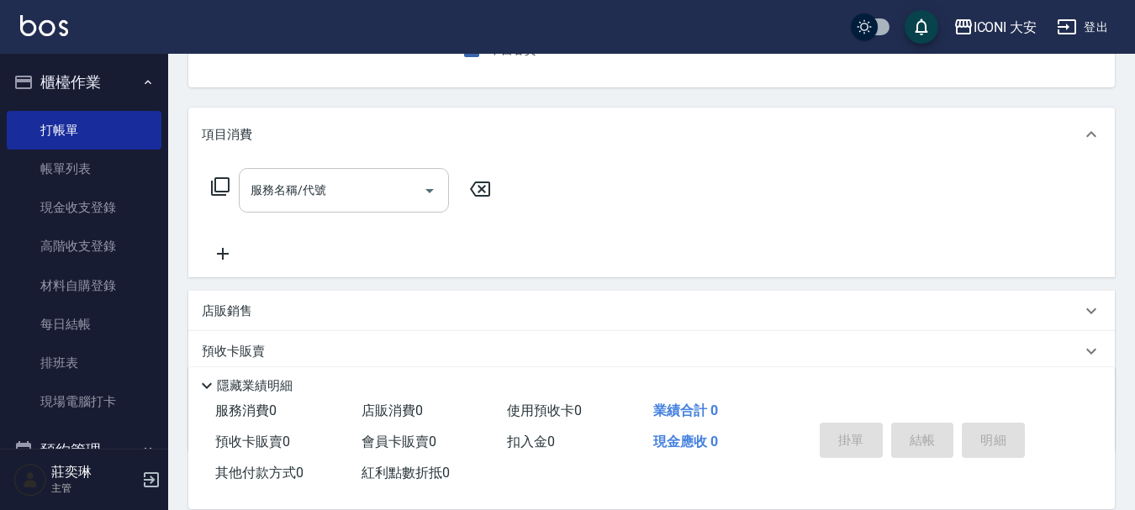
click at [356, 211] on div "服務名稱/代號" at bounding box center [344, 190] width 210 height 45
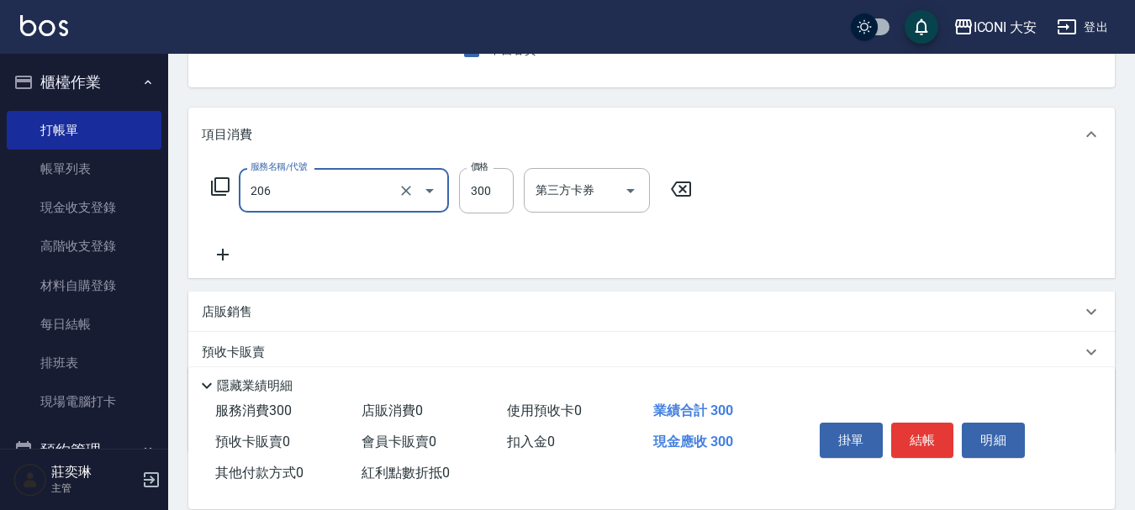
type input "洗髮(206)"
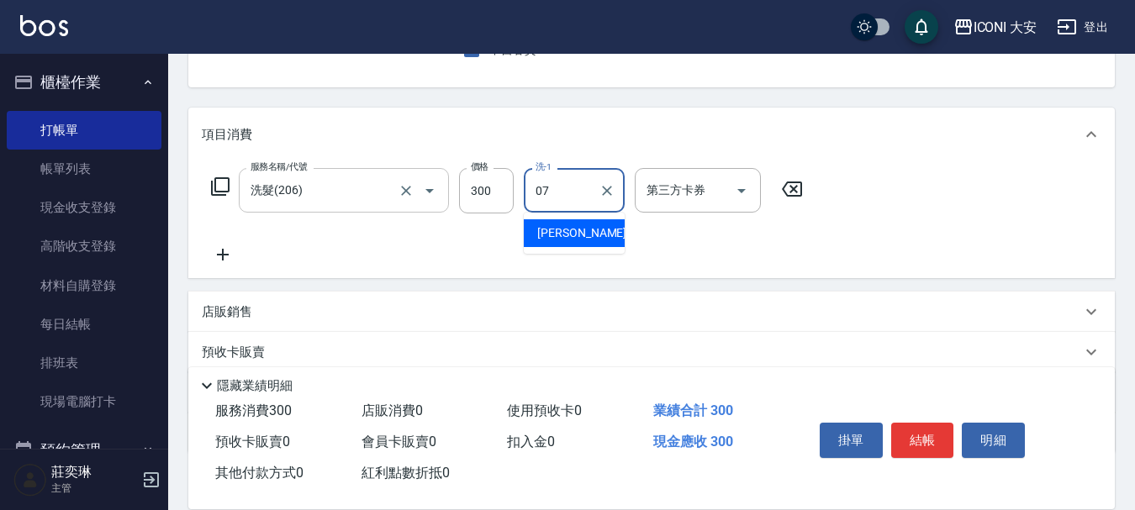
type input "[PERSON_NAME]-07"
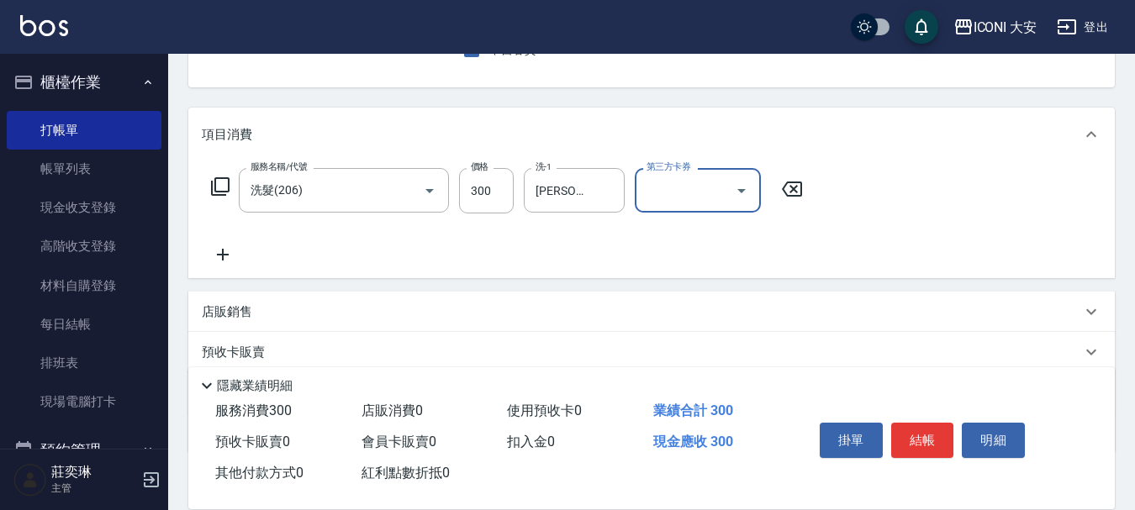
click at [226, 257] on icon at bounding box center [223, 255] width 42 height 20
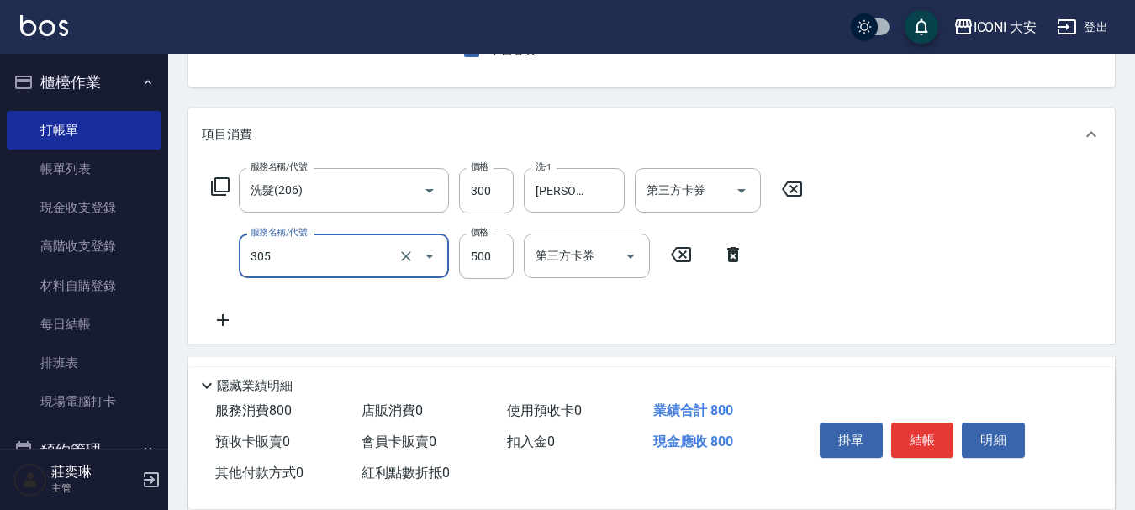
type input "剪髮(305)"
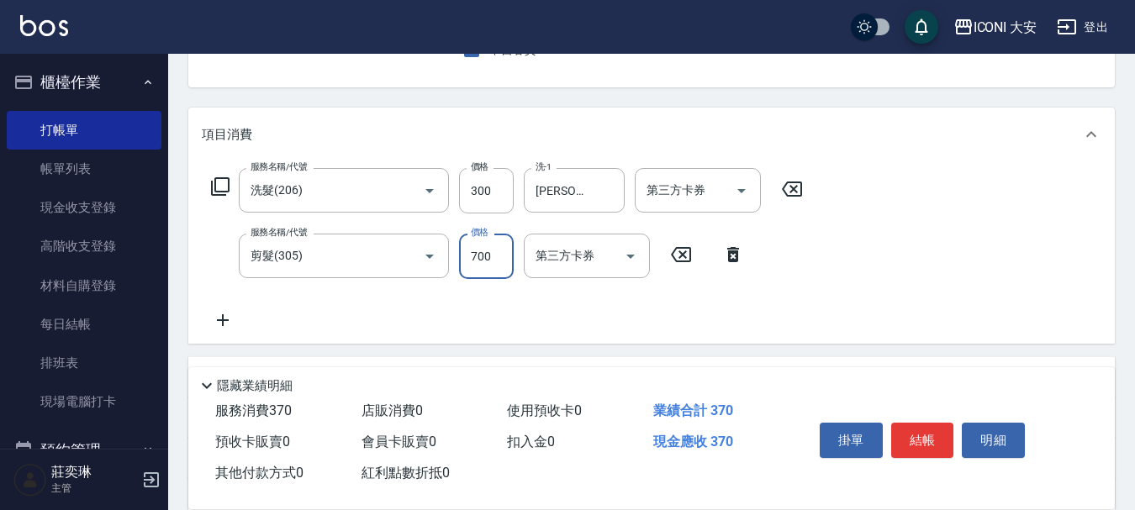
type input "700"
click at [226, 321] on icon at bounding box center [223, 320] width 12 height 12
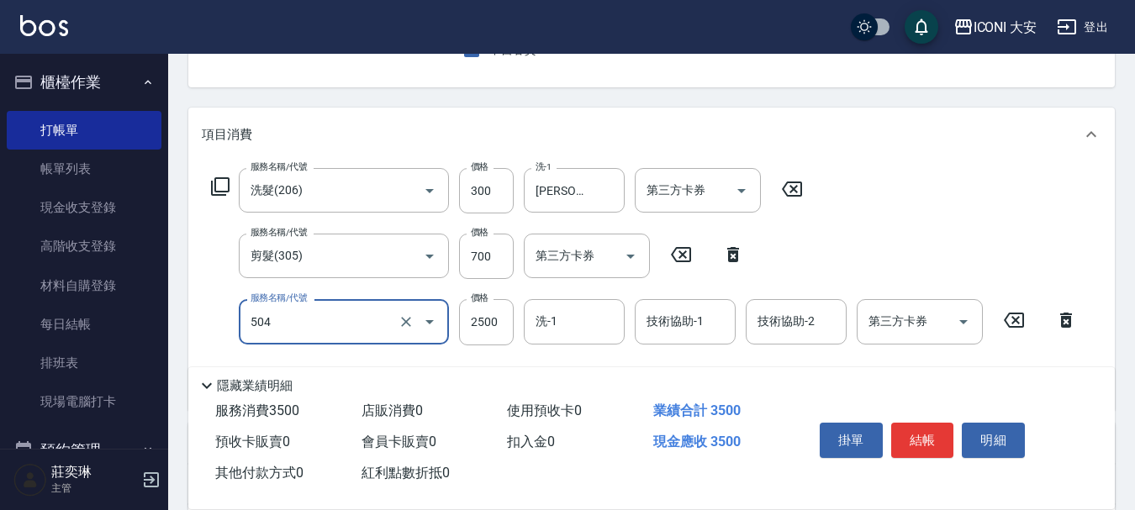
type input "染髮(504)"
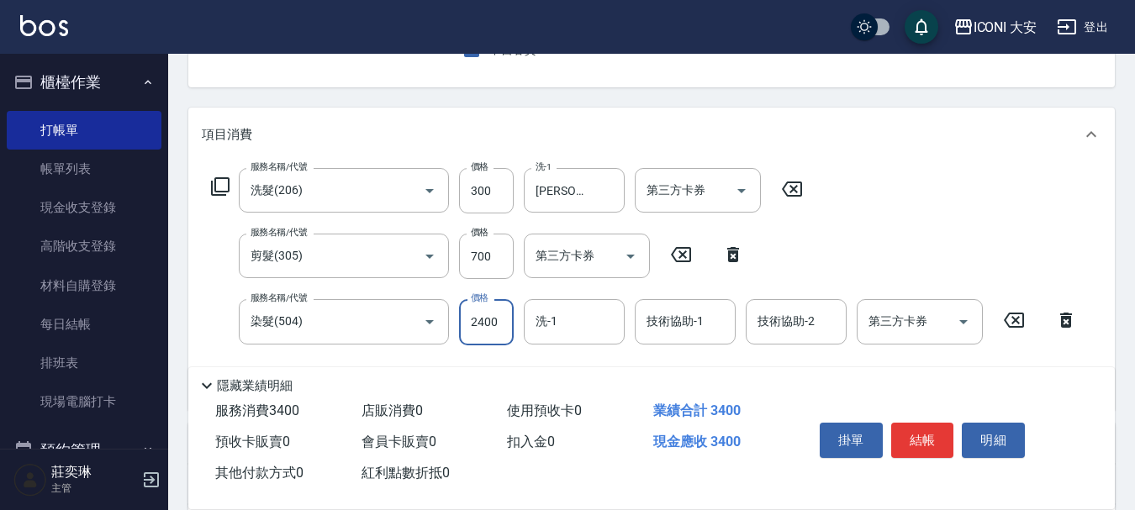
type input "2400"
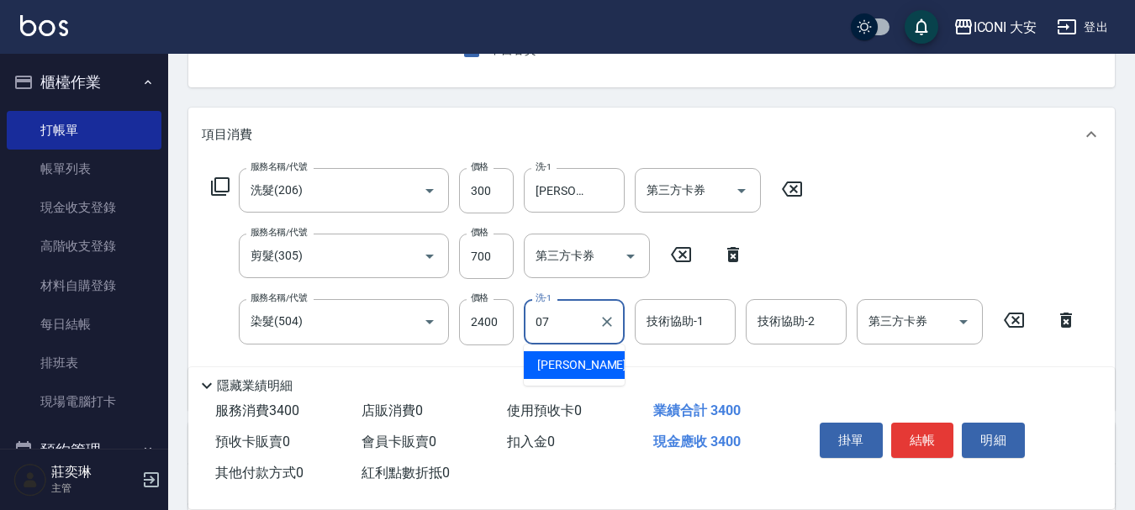
type input "[PERSON_NAME]-07"
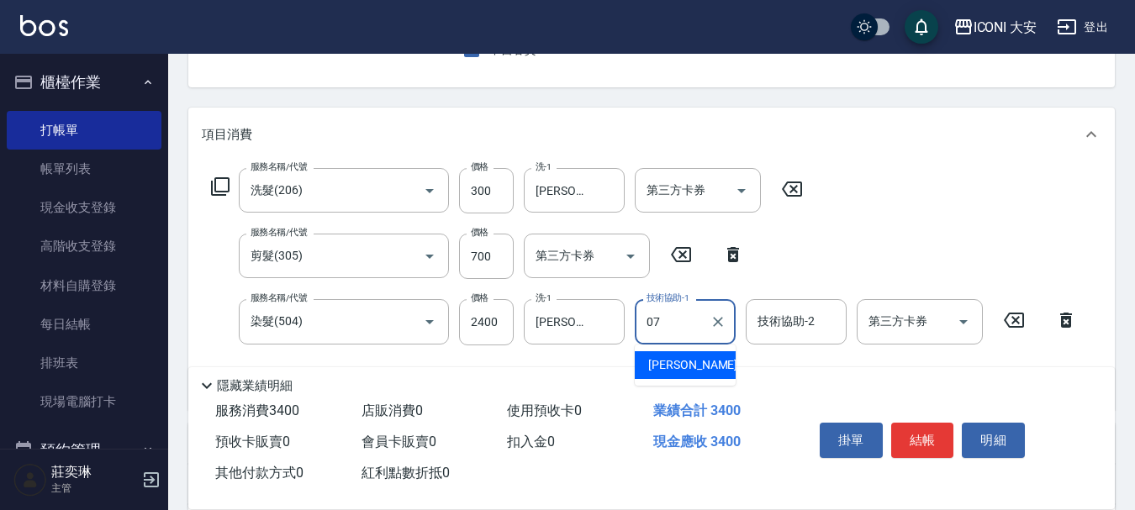
type input "[PERSON_NAME]-07"
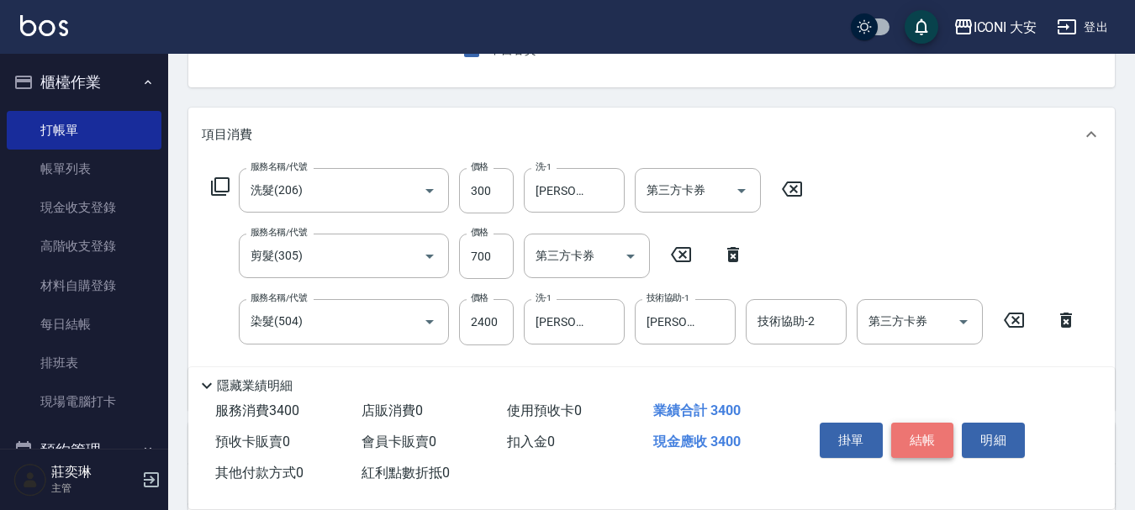
click at [927, 443] on button "結帳" at bounding box center [922, 440] width 63 height 35
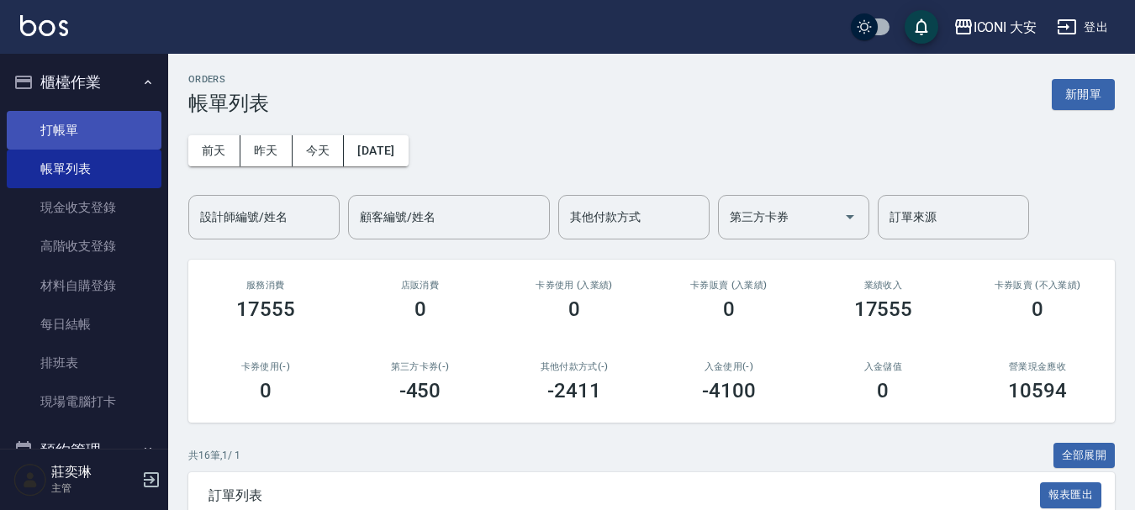
click at [95, 134] on link "打帳單" at bounding box center [84, 130] width 155 height 39
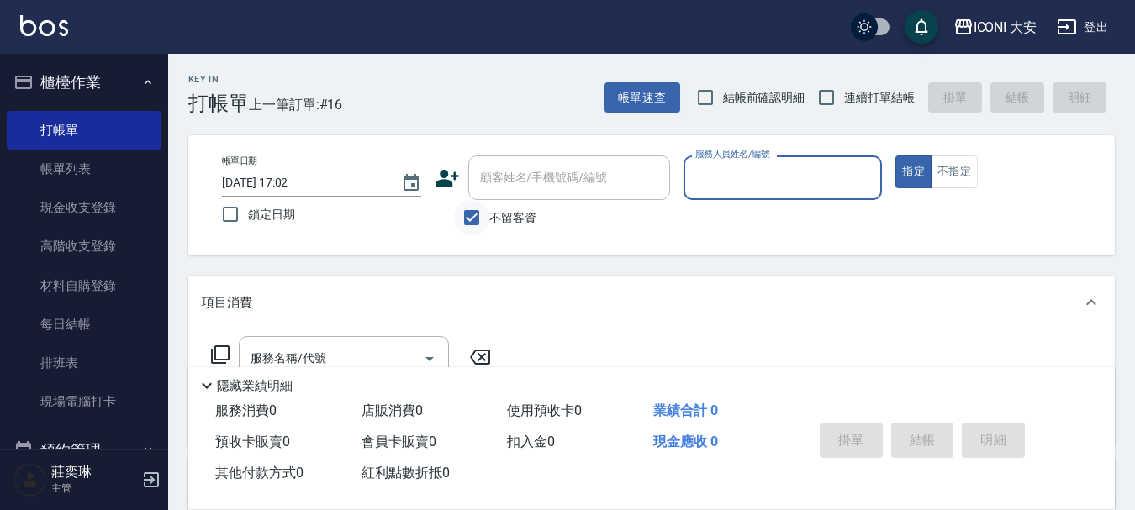
click at [462, 218] on input "不留客資" at bounding box center [471, 217] width 35 height 35
checkbox input "false"
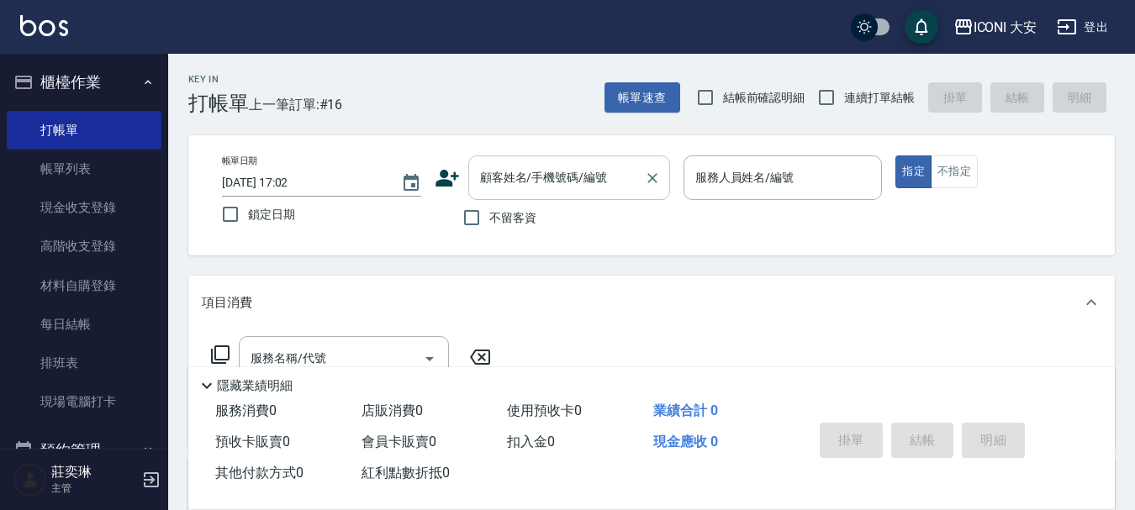
click at [580, 182] on input "顧客姓名/手機號碼/編號" at bounding box center [556, 177] width 161 height 29
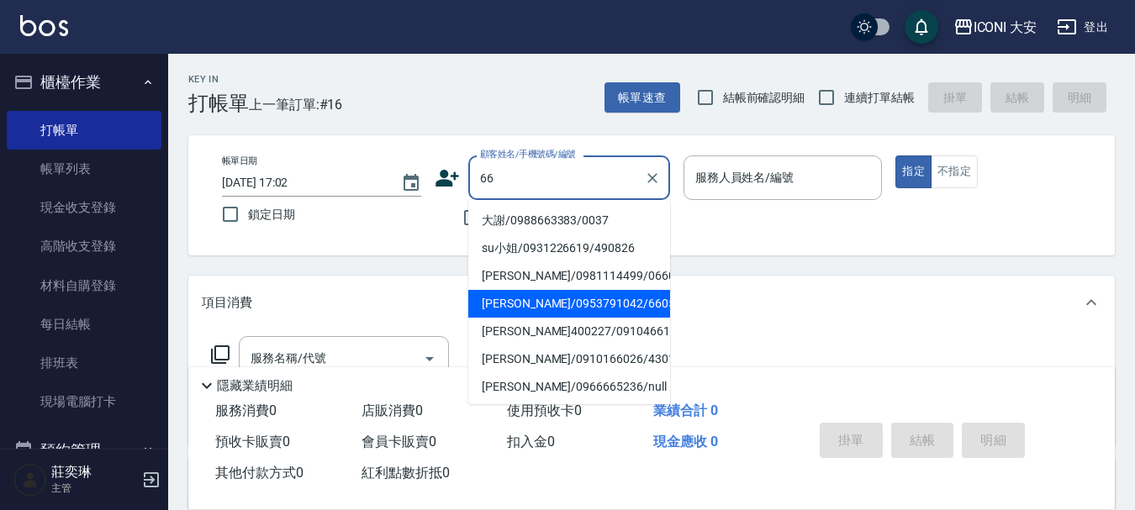
click at [518, 298] on li "[PERSON_NAME]/0953791042/660520" at bounding box center [569, 304] width 202 height 28
type input "[PERSON_NAME]/0953791042/660520"
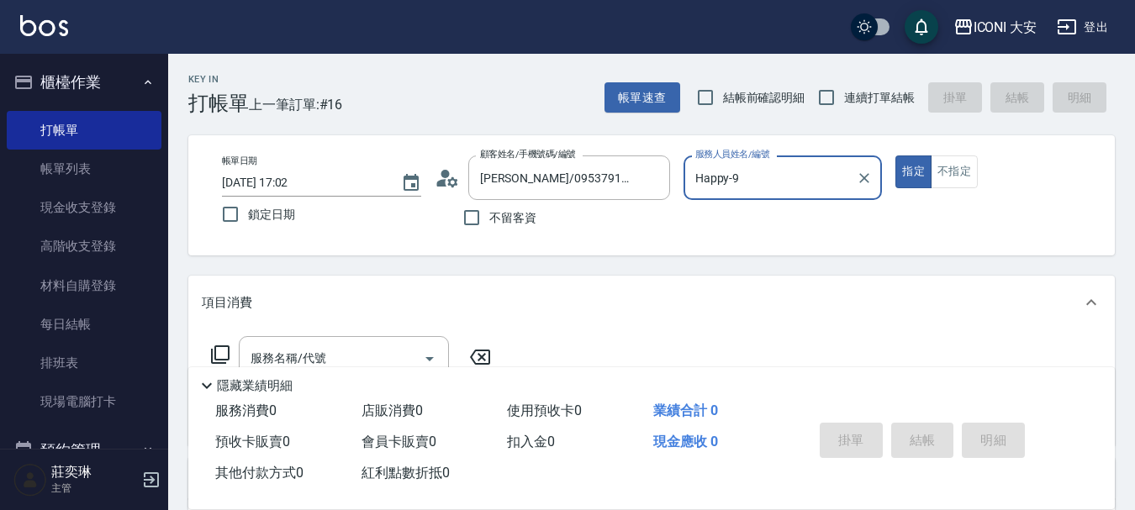
type input "Happy-9"
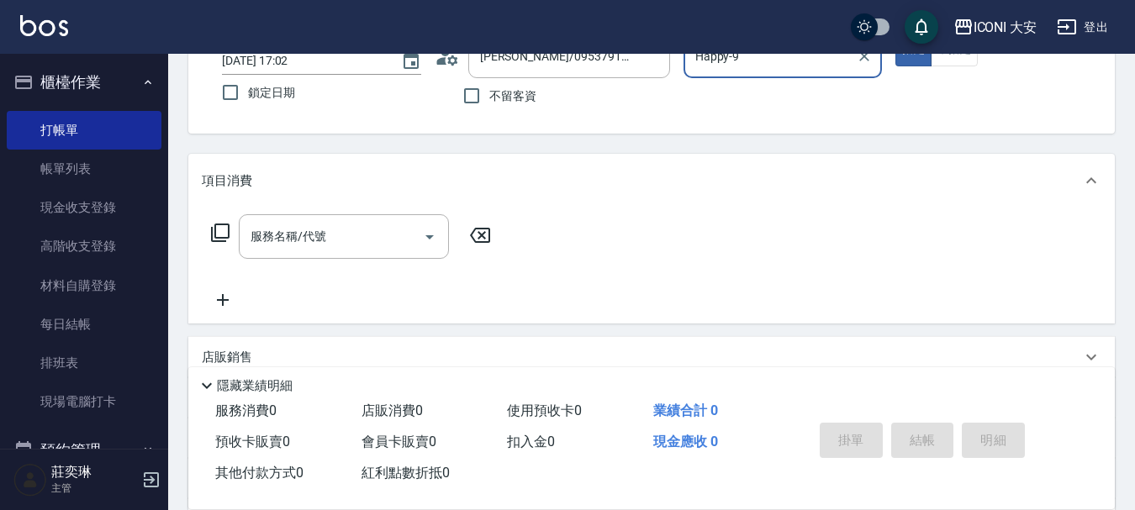
scroll to position [168, 0]
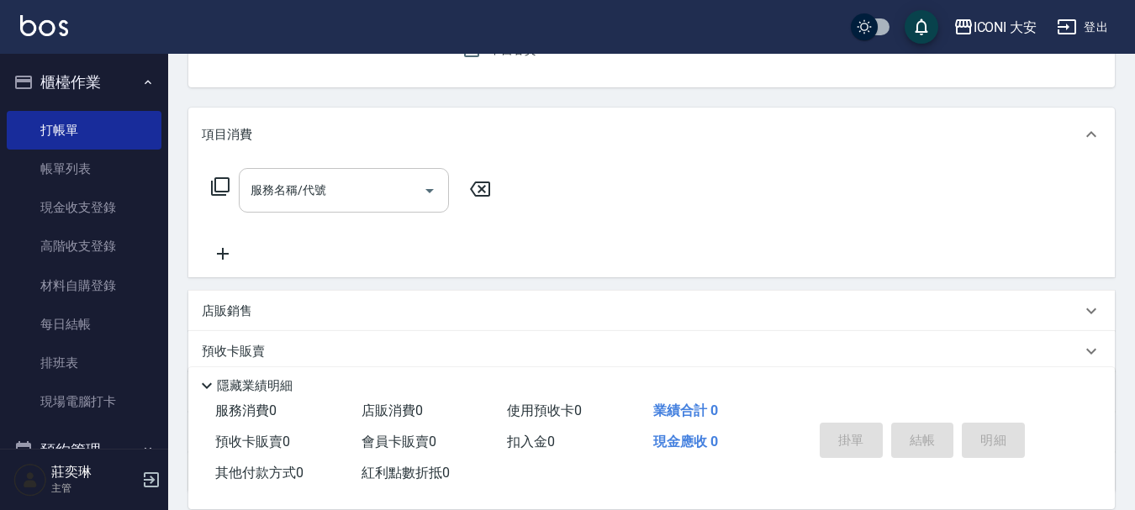
click at [242, 185] on div "服務名稱/代號" at bounding box center [344, 190] width 210 height 45
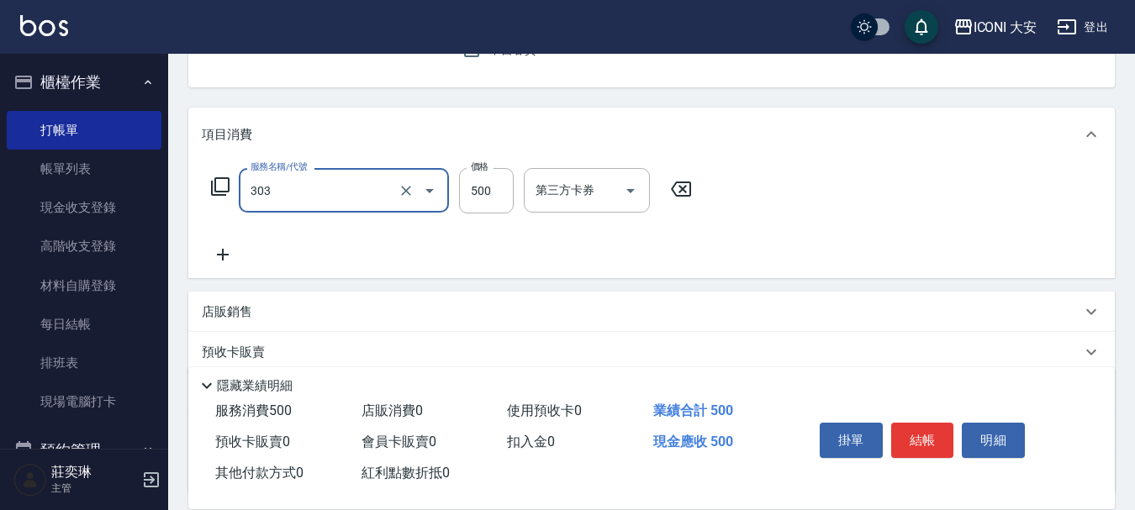
type input "洗+剪優惠(303)"
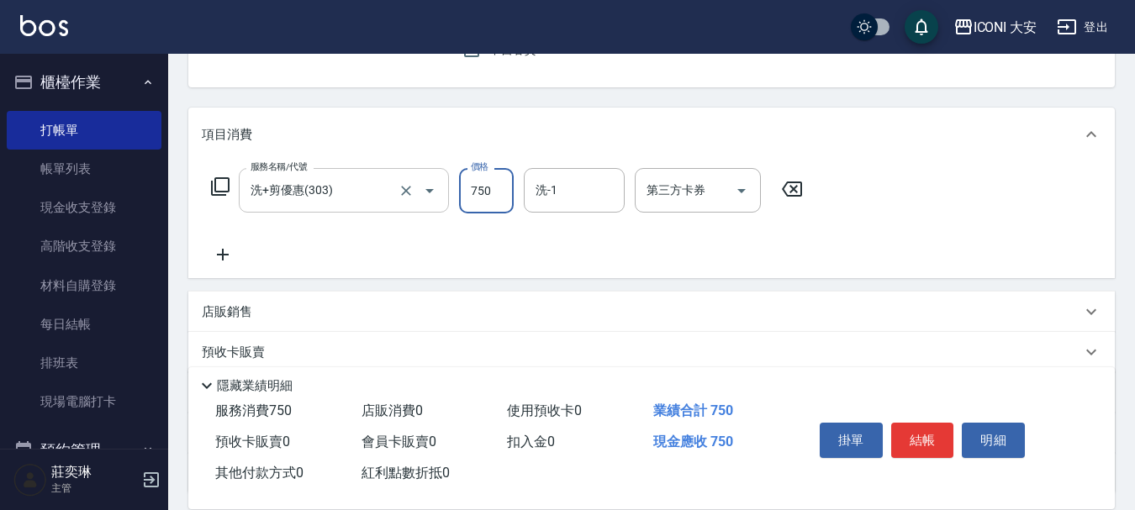
type input "750"
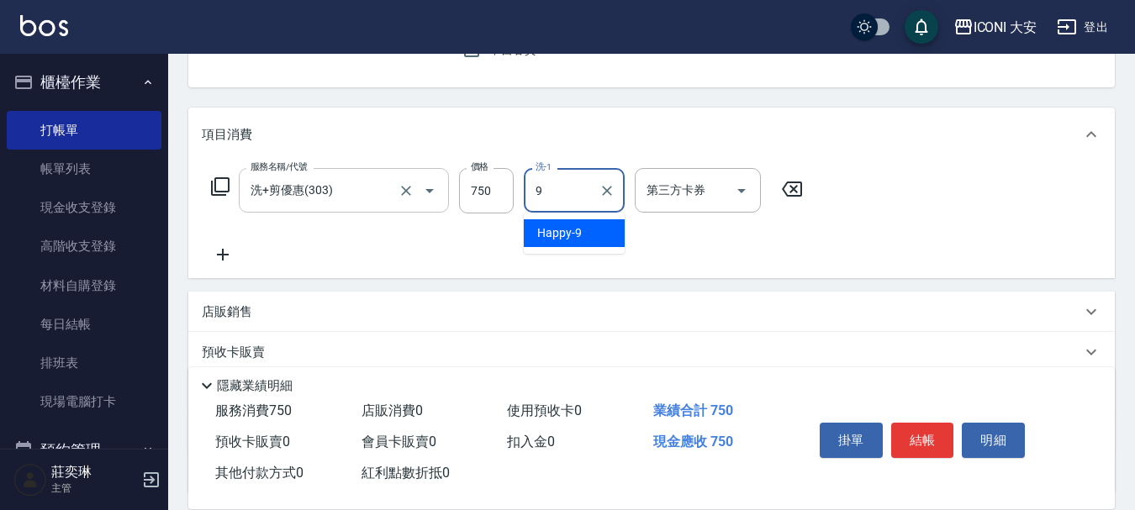
type input "Happy-9"
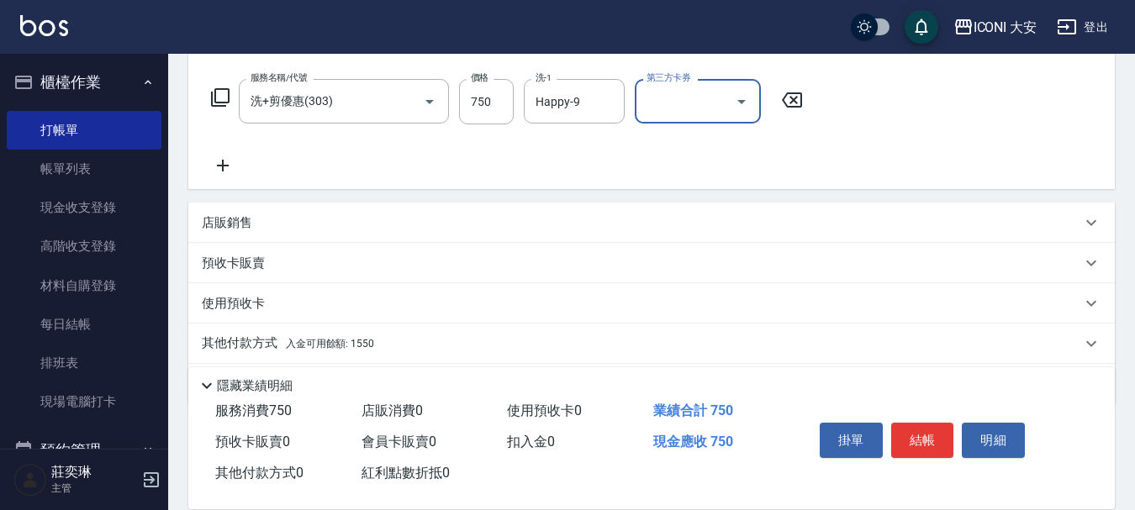
scroll to position [313, 0]
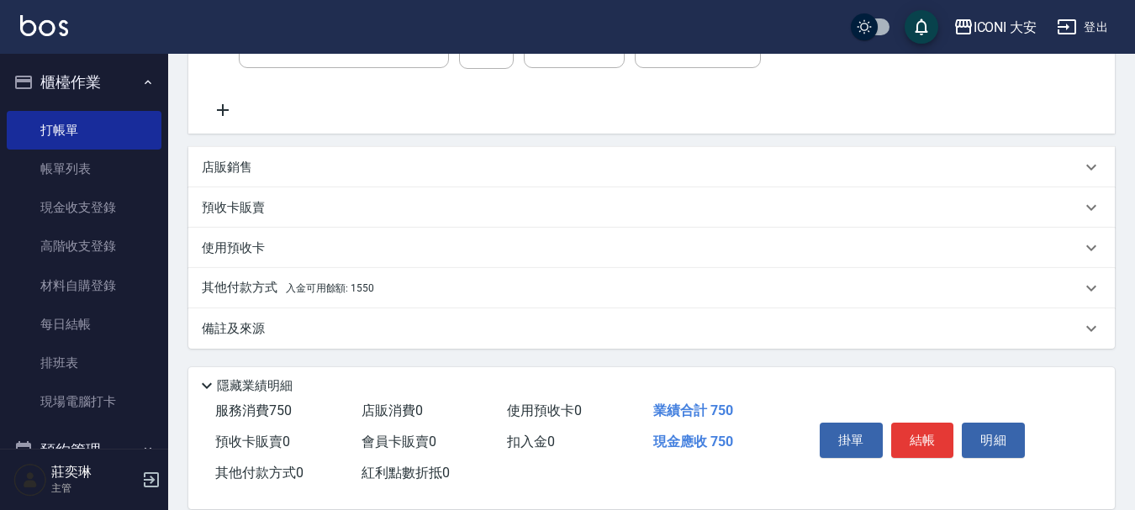
click at [357, 285] on span "入金可用餘額: 1550" at bounding box center [330, 288] width 88 height 12
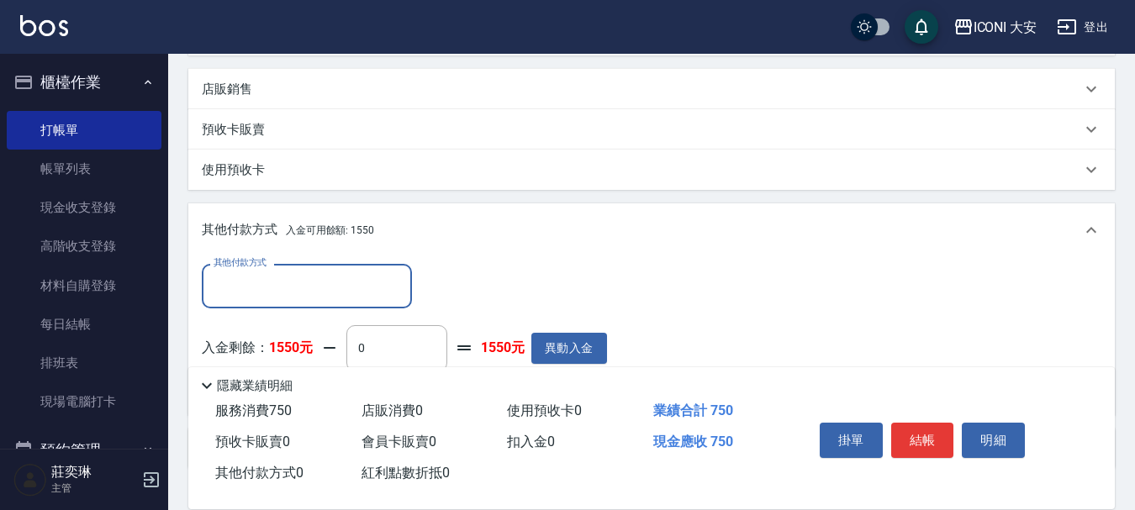
scroll to position [511, 0]
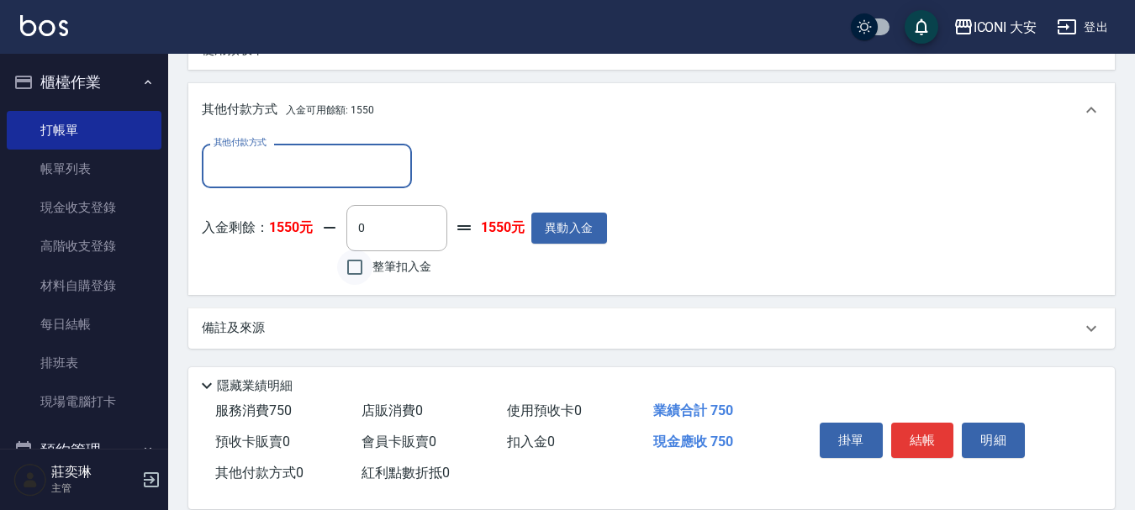
click at [369, 272] on input "整筆扣入金" at bounding box center [354, 267] width 35 height 35
checkbox input "true"
type input "750"
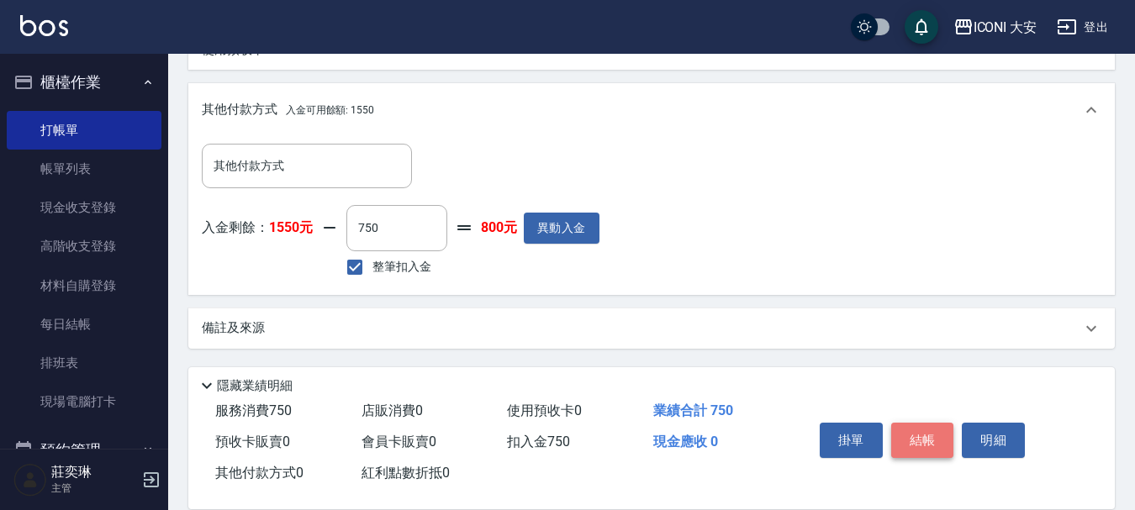
click at [932, 424] on button "結帳" at bounding box center [922, 440] width 63 height 35
